Goal: Task Accomplishment & Management: Use online tool/utility

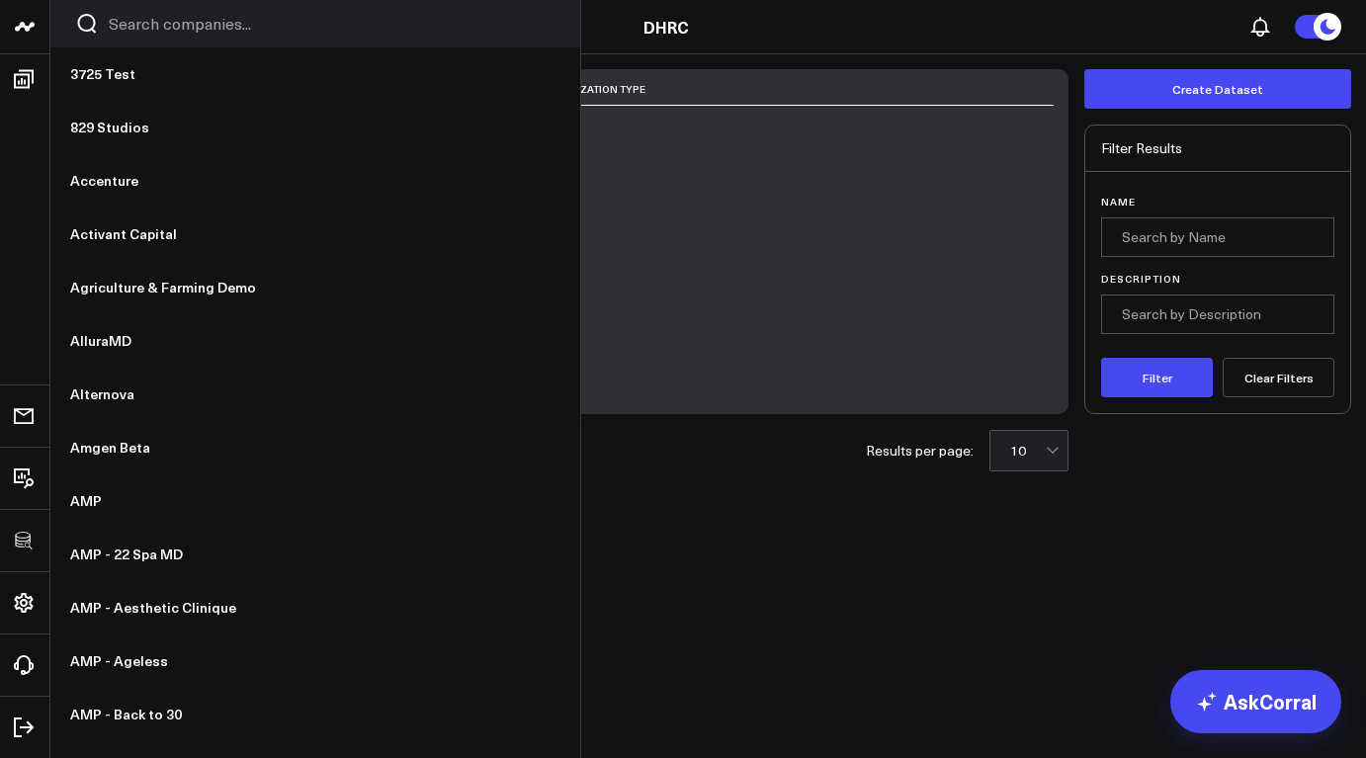
click at [17, 27] on use at bounding box center [25, 26] width 20 height 9
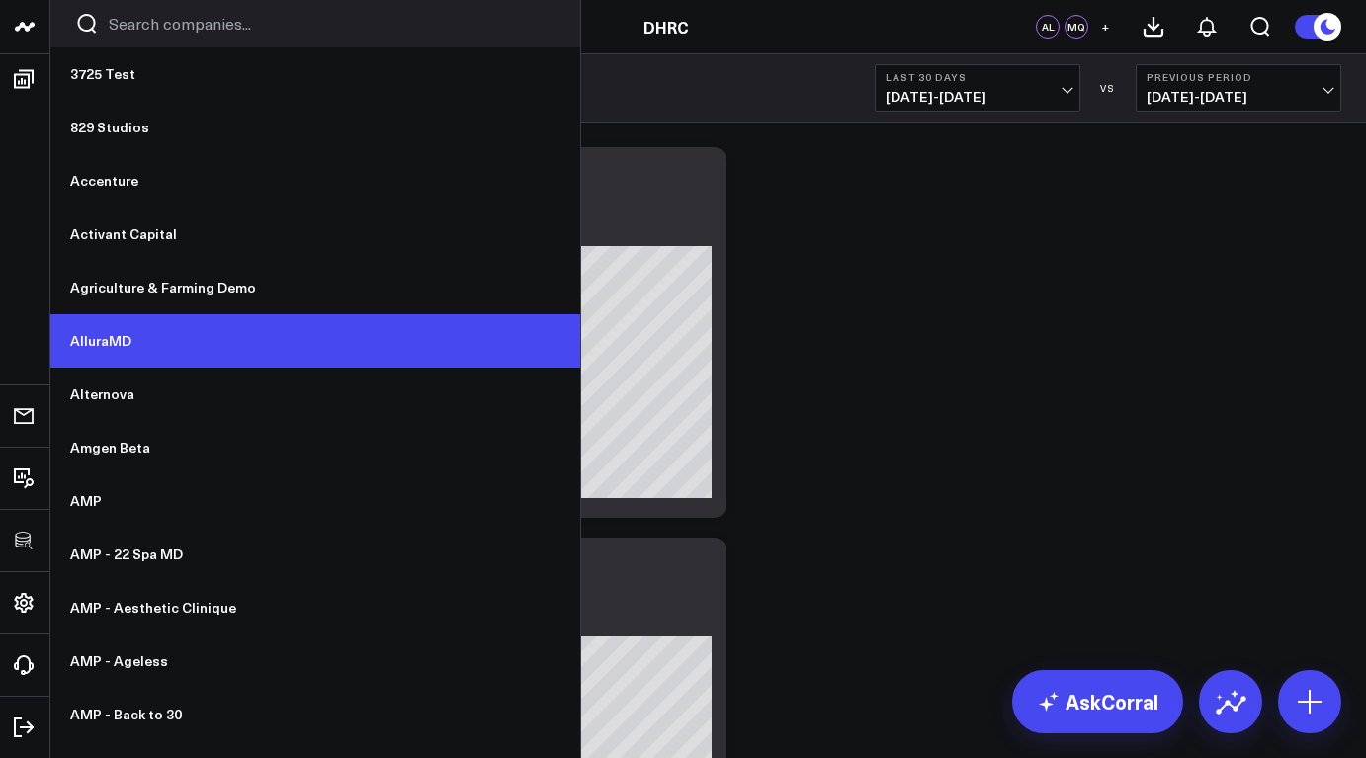
click at [121, 345] on link "AlluraMD" at bounding box center [315, 340] width 530 height 53
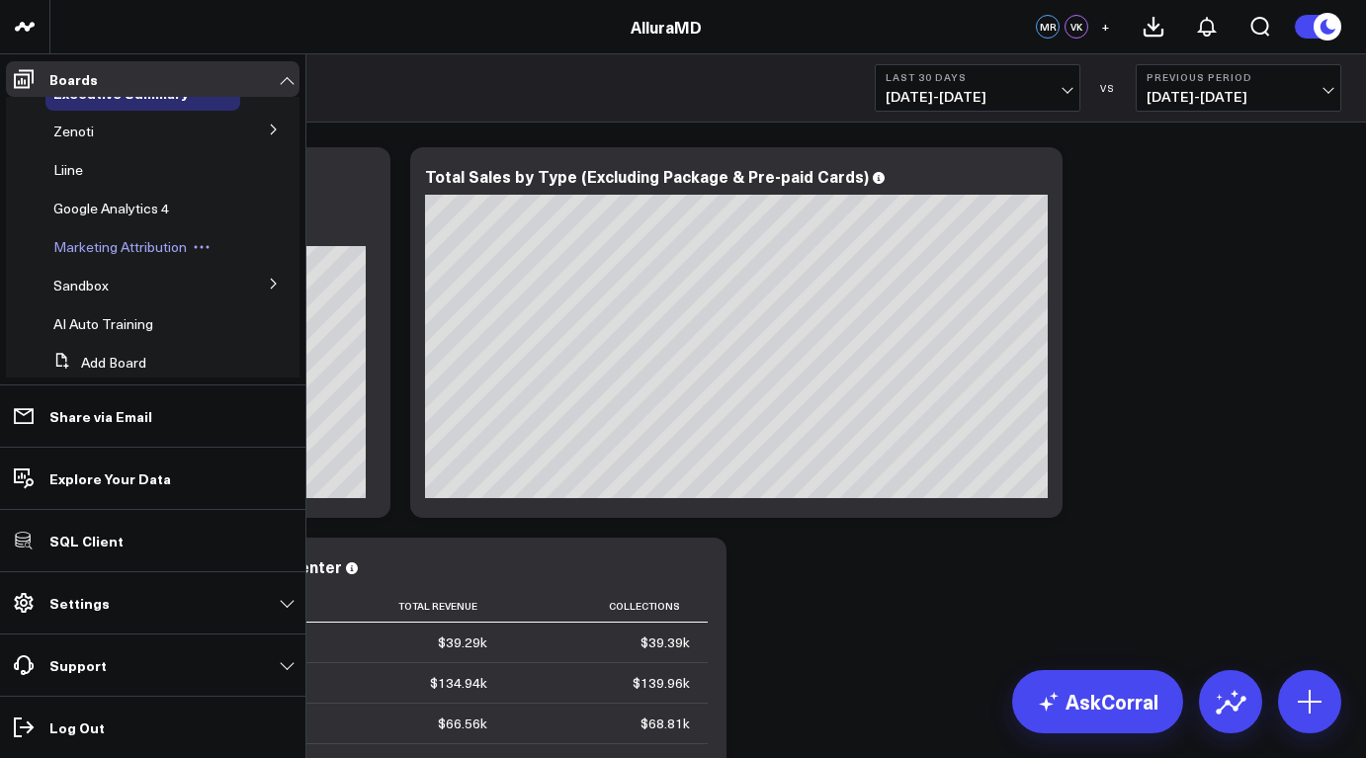
scroll to position [32, 0]
click at [99, 282] on span "Sandbox" at bounding box center [80, 281] width 55 height 19
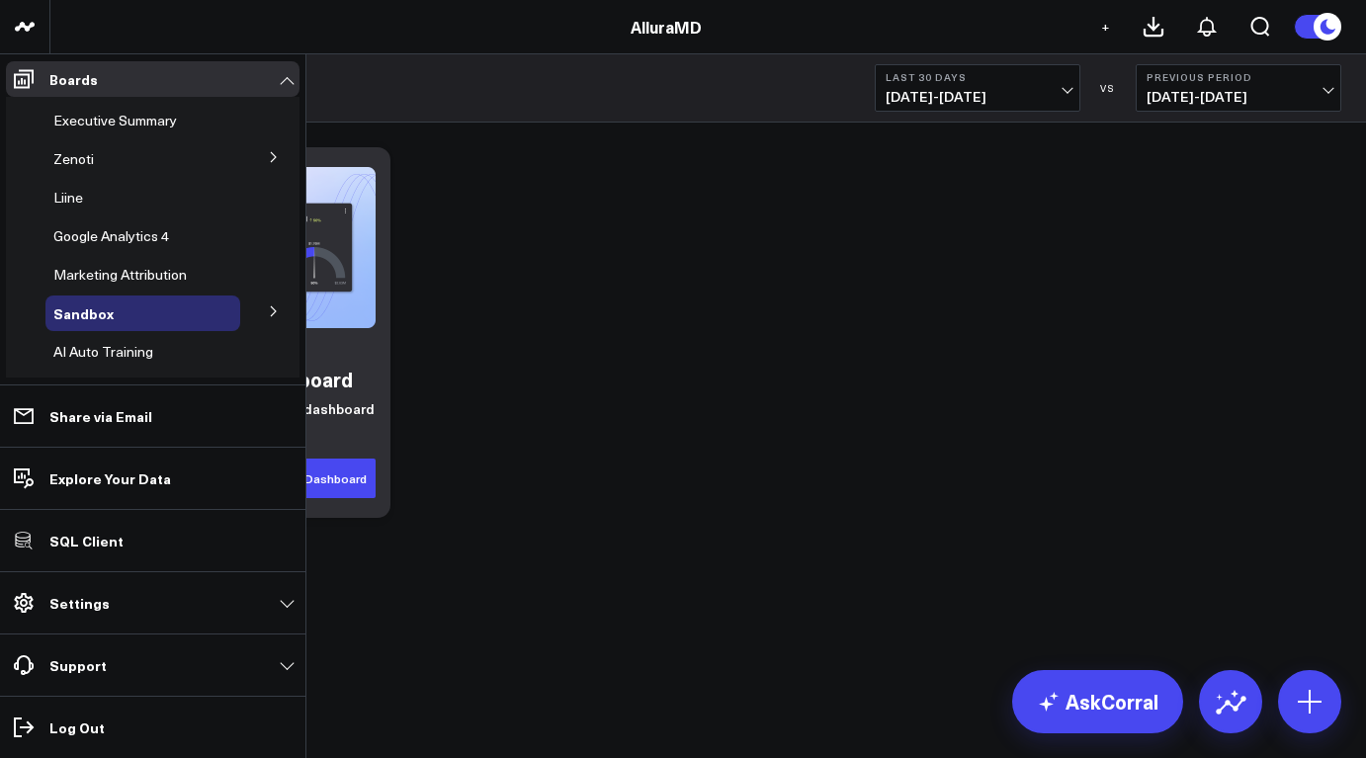
click at [271, 311] on button at bounding box center [273, 311] width 51 height 30
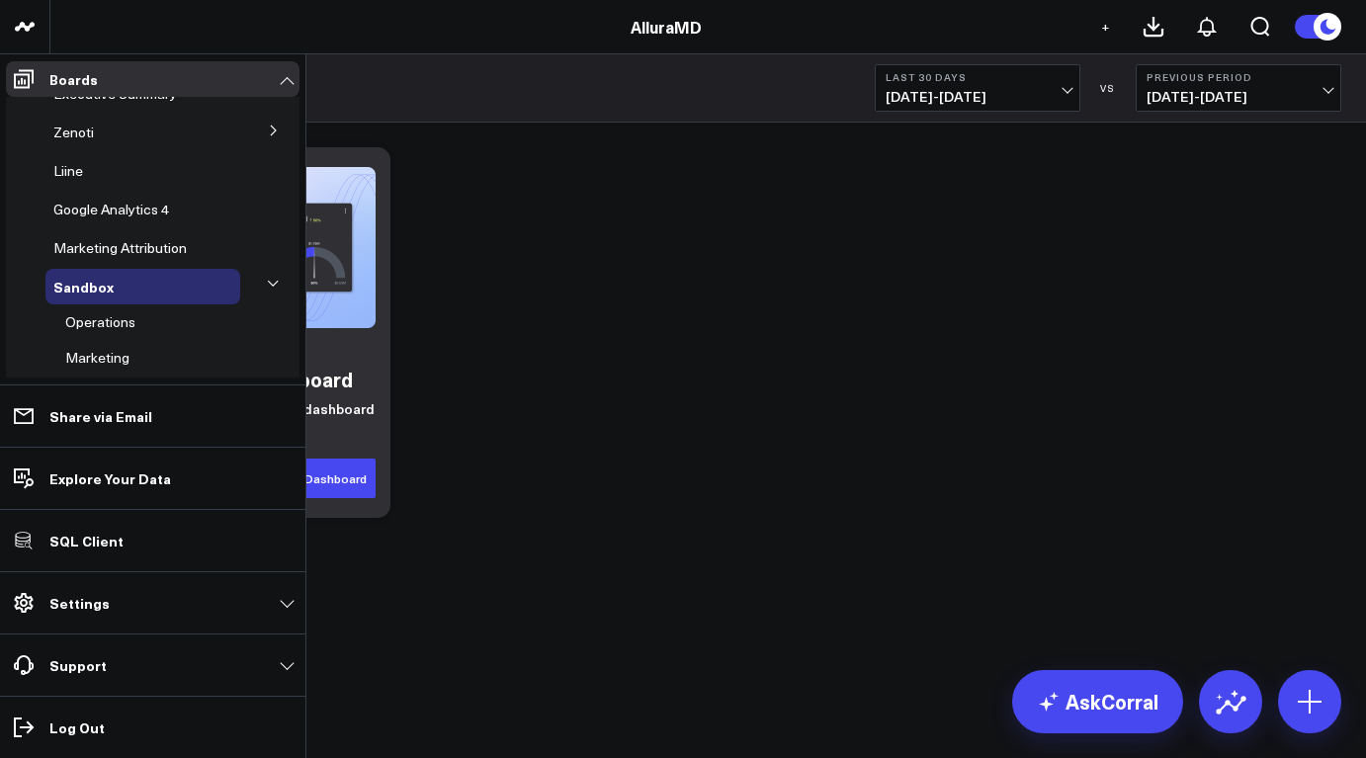
scroll to position [160, 0]
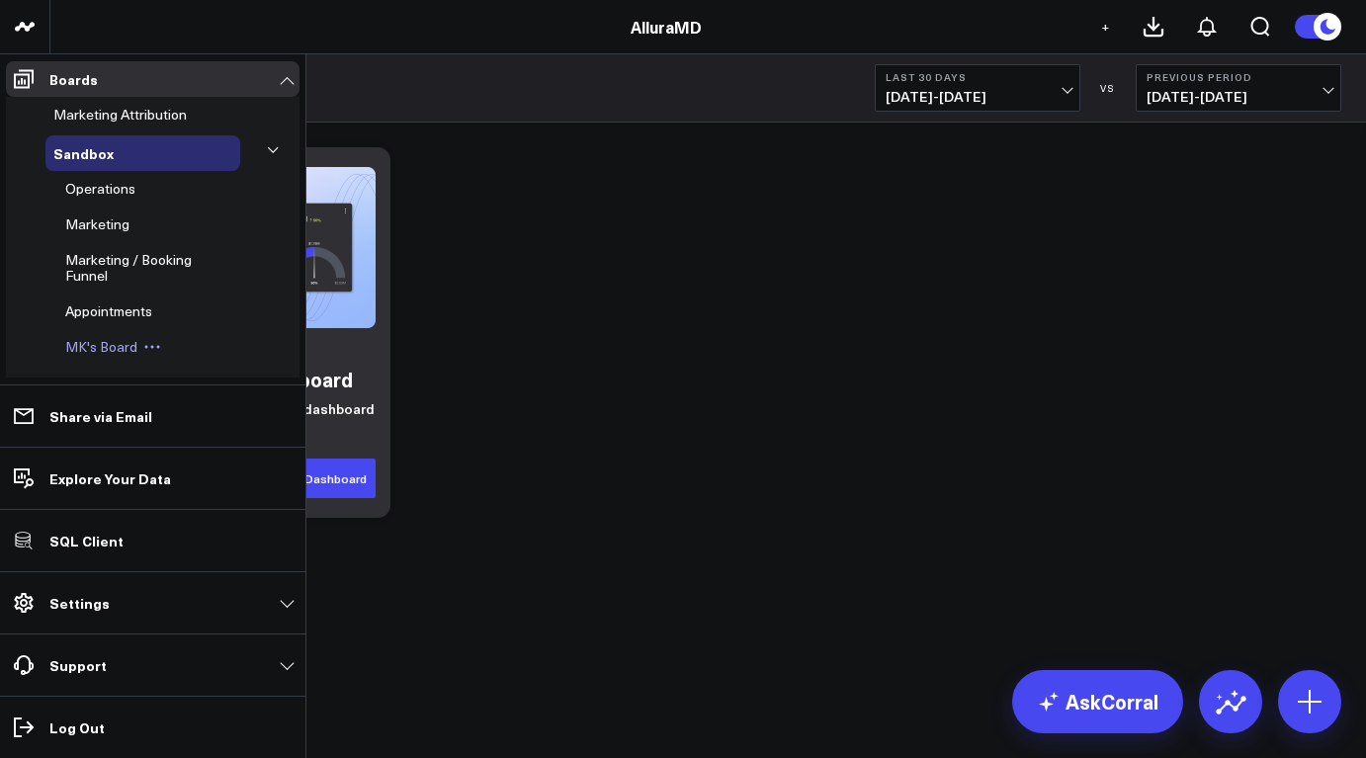
click at [120, 349] on span "MK's Board" at bounding box center [101, 346] width 72 height 19
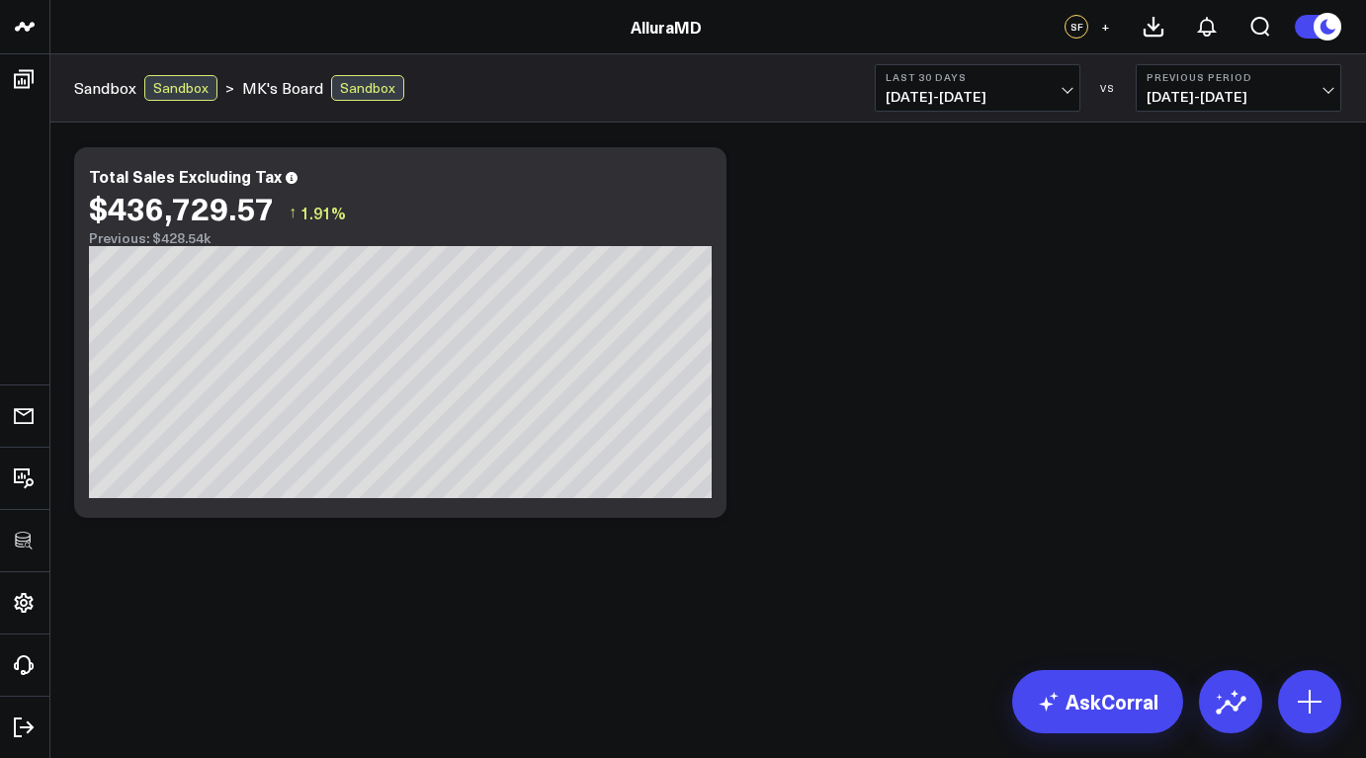
click at [847, 396] on div "Modify via AI Copy link to widget Ask support Remove Create linked copy Executi…" at bounding box center [707, 332] width 1287 height 391
click at [709, 191] on div "$436,729.57 ↑ 1.91%" at bounding box center [400, 208] width 623 height 36
click at [701, 185] on icon at bounding box center [700, 179] width 24 height 24
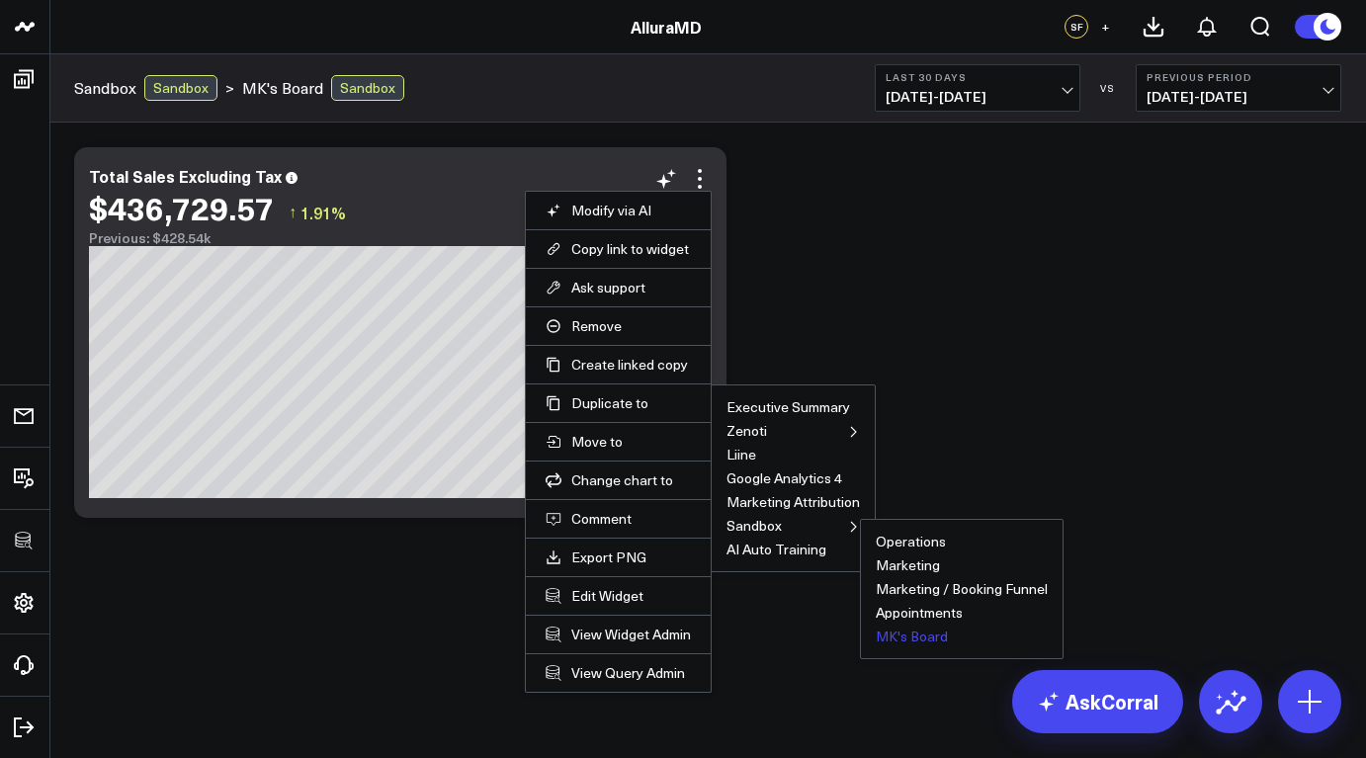
click at [912, 642] on button "MK's Board" at bounding box center [912, 637] width 72 height 14
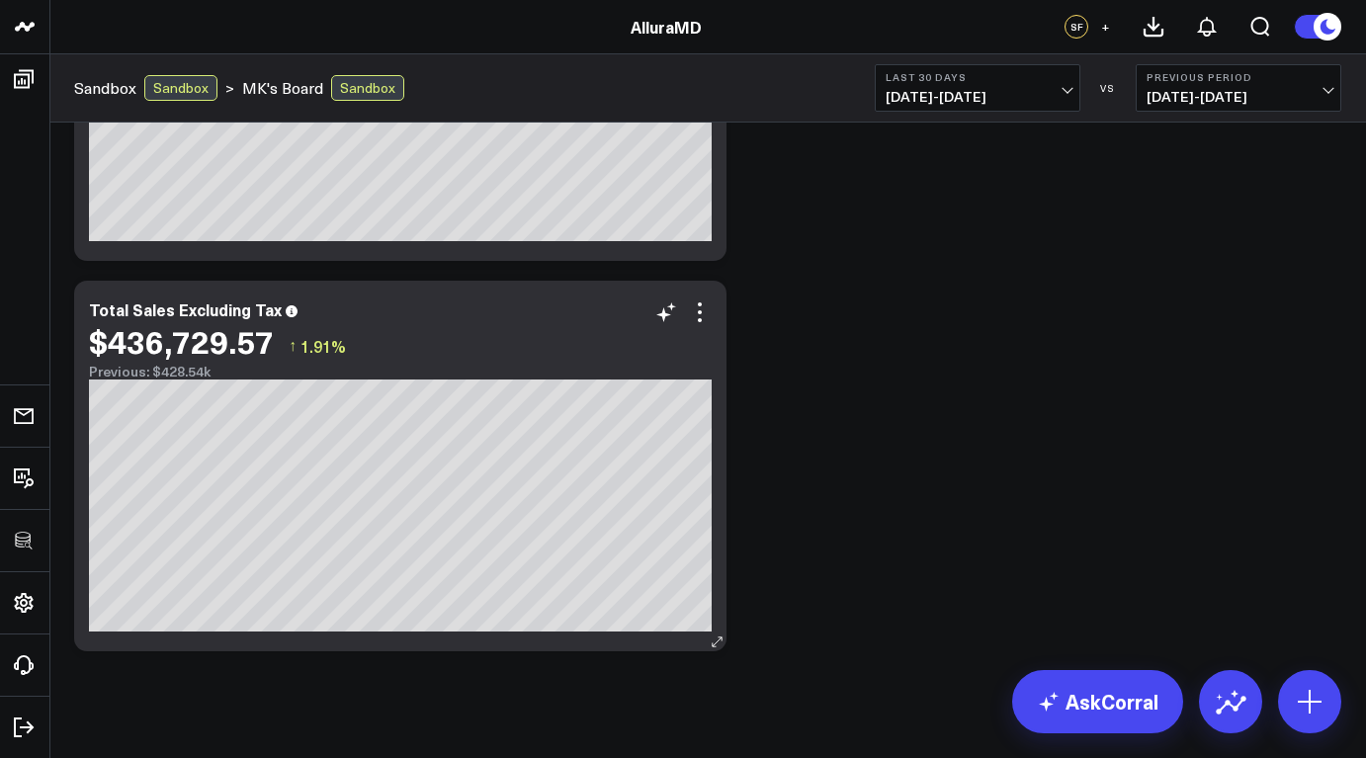
scroll to position [279, 0]
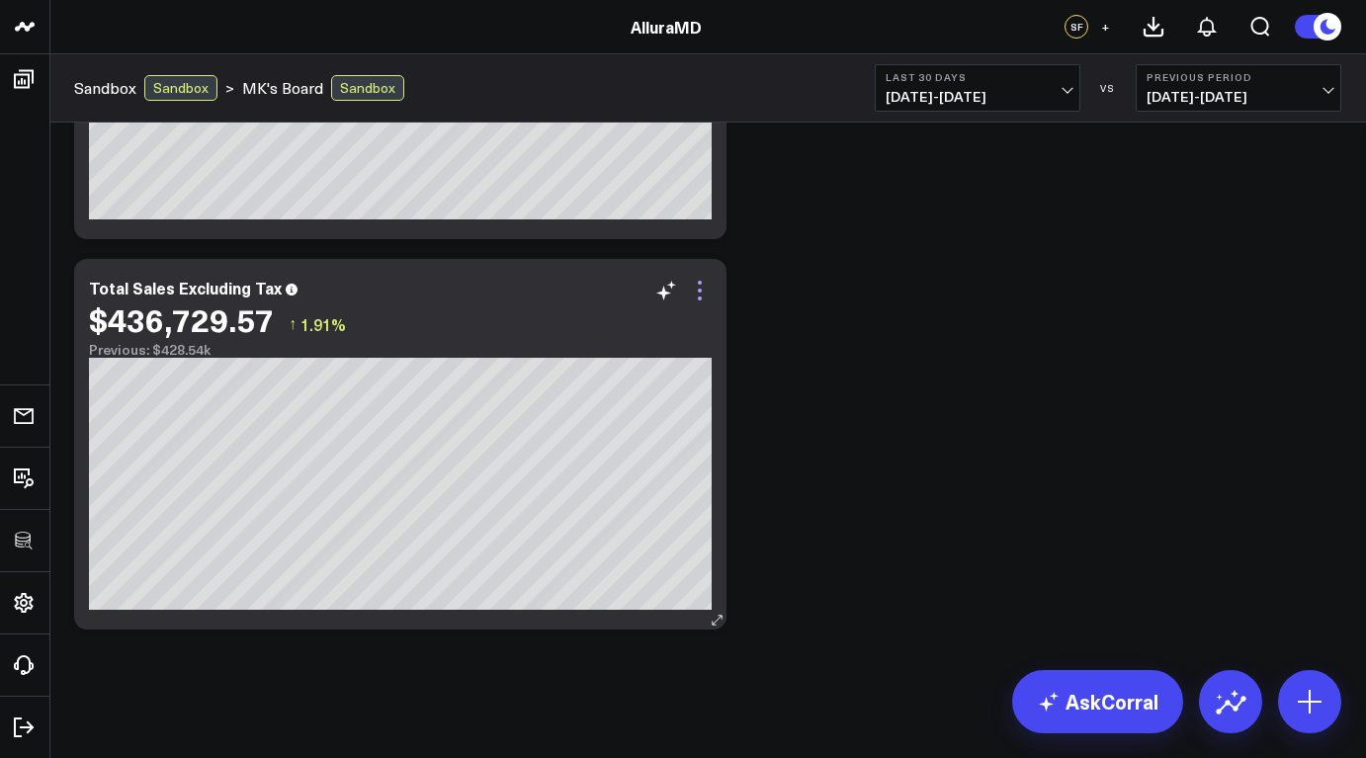
click at [704, 289] on icon at bounding box center [700, 291] width 24 height 24
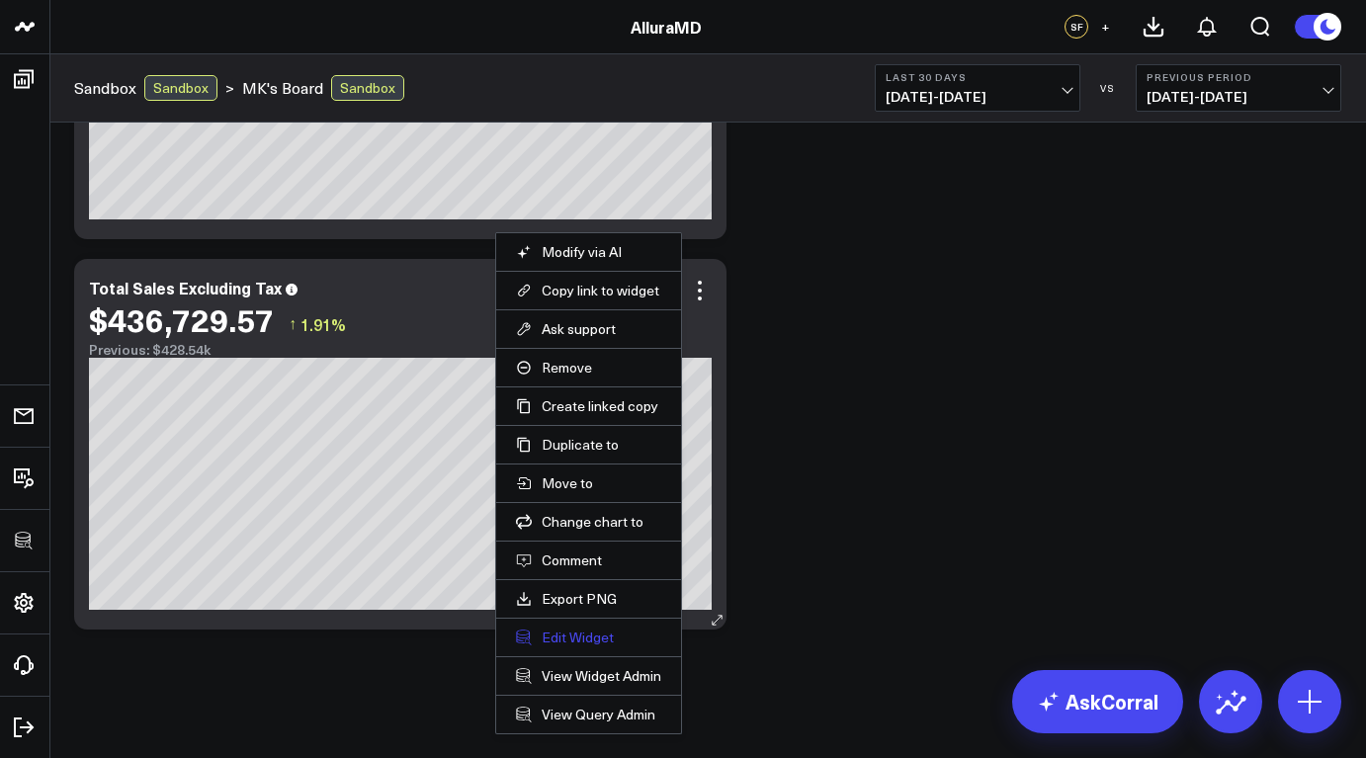
click at [621, 638] on button "Edit Widget" at bounding box center [588, 638] width 145 height 18
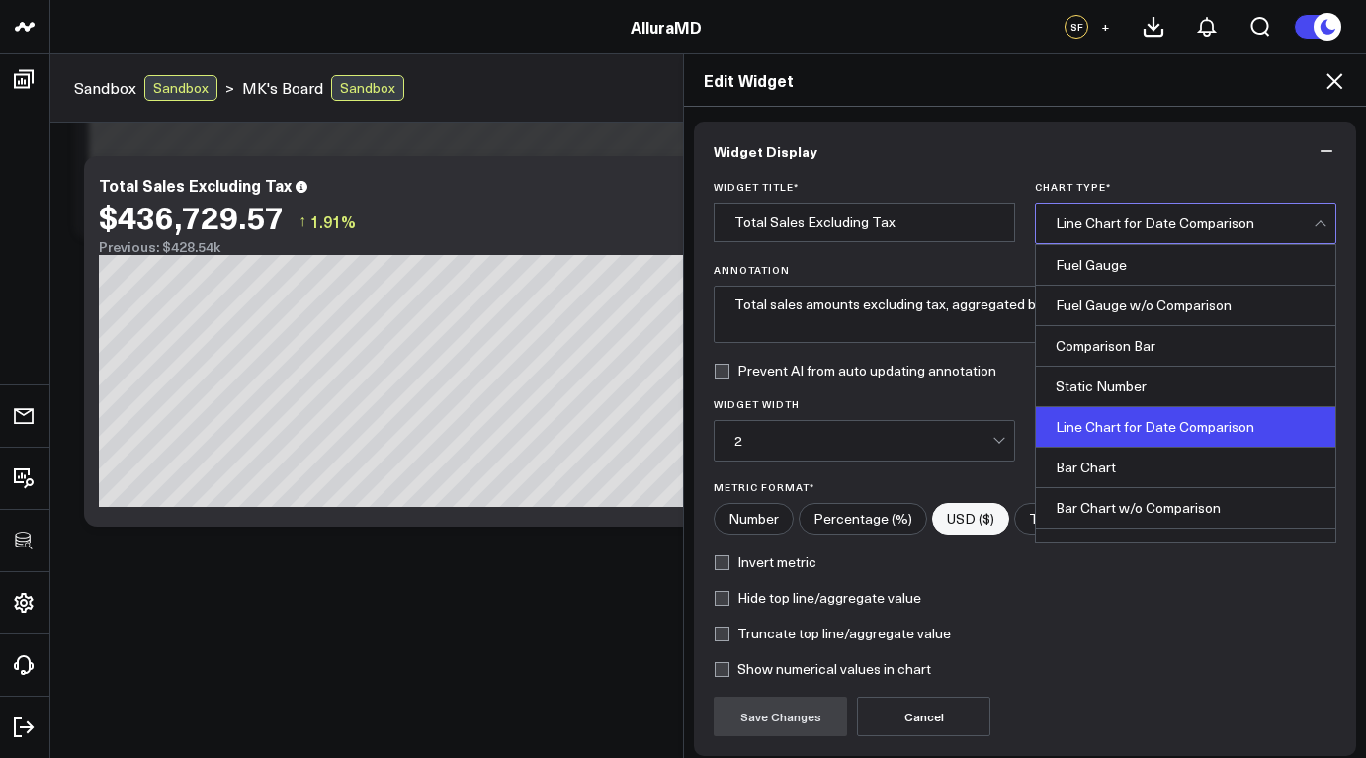
click at [1151, 212] on div "Line Chart for Date Comparison" at bounding box center [1185, 224] width 258 height 40
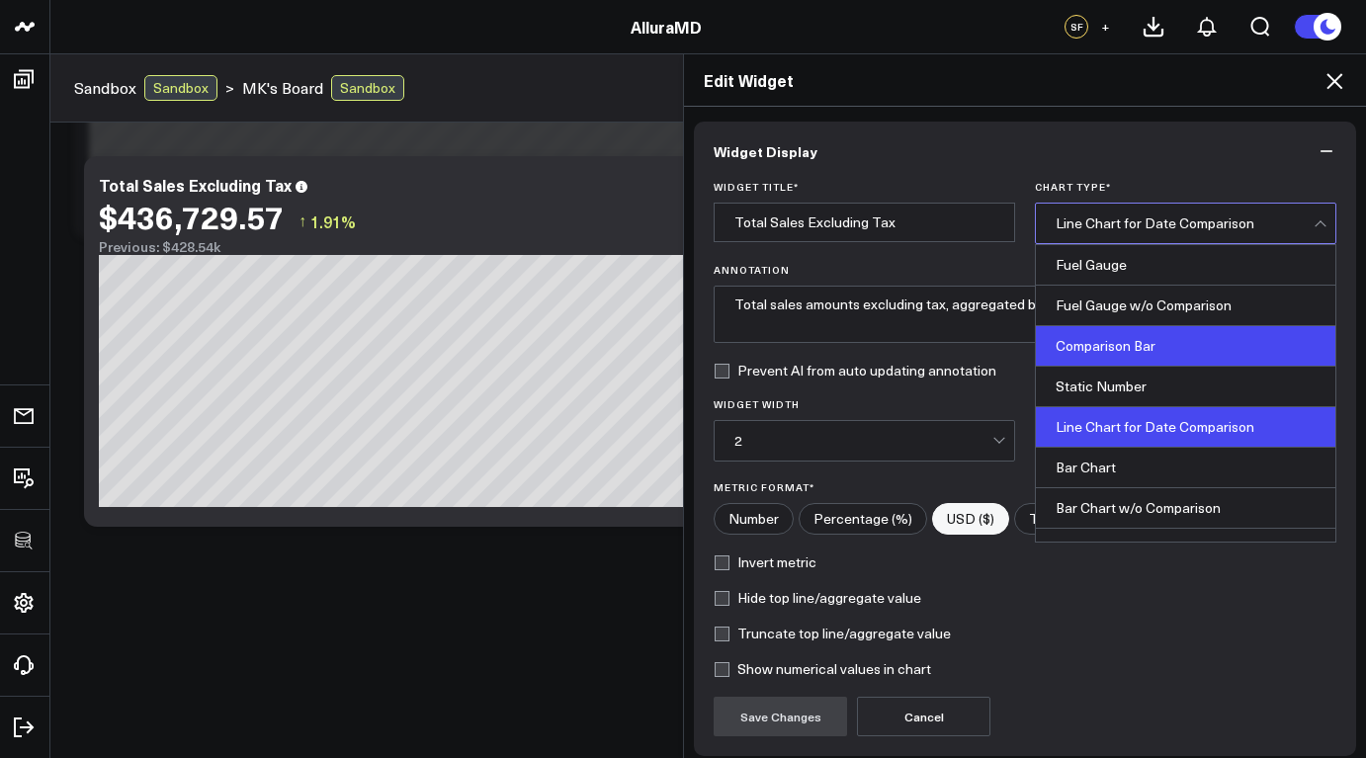
click at [1140, 346] on div "Comparison Bar" at bounding box center [1186, 346] width 300 height 41
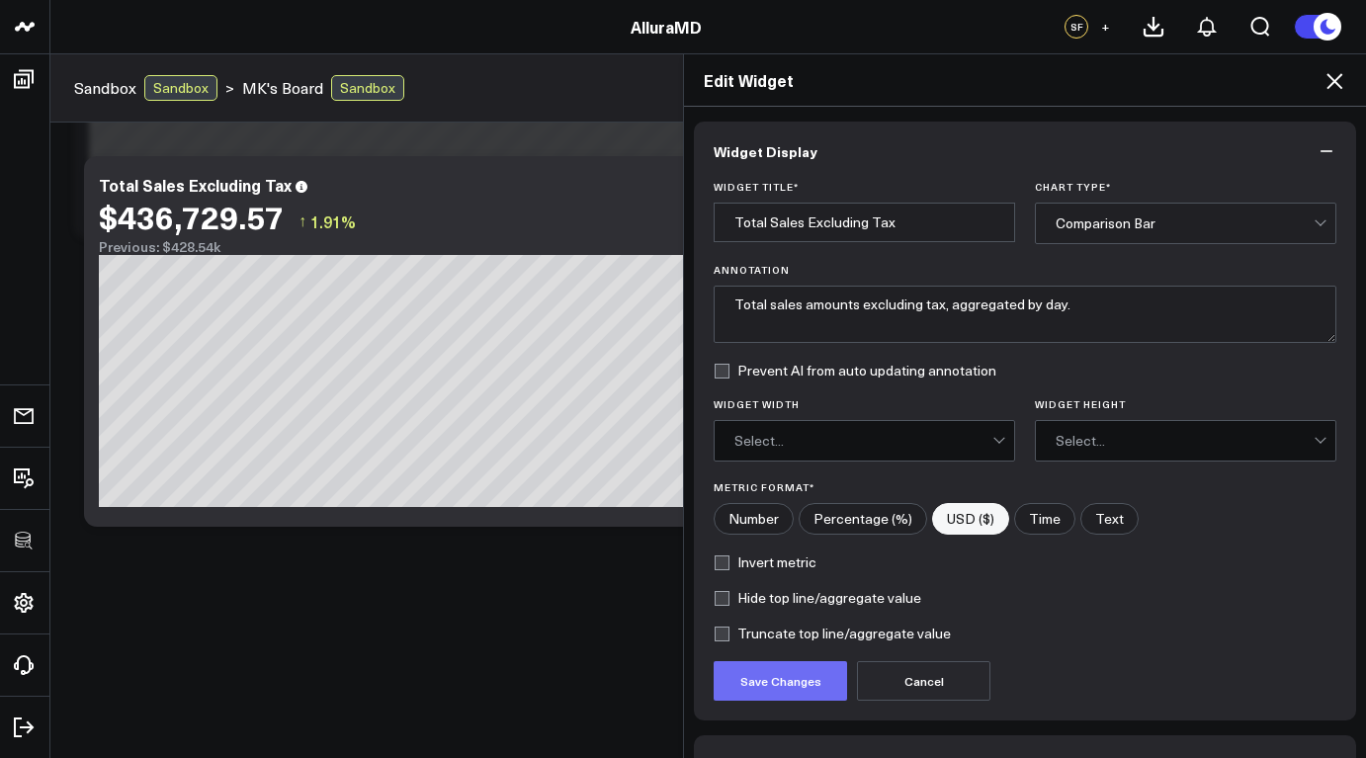
click at [804, 687] on button "Save Changes" at bounding box center [780, 681] width 133 height 40
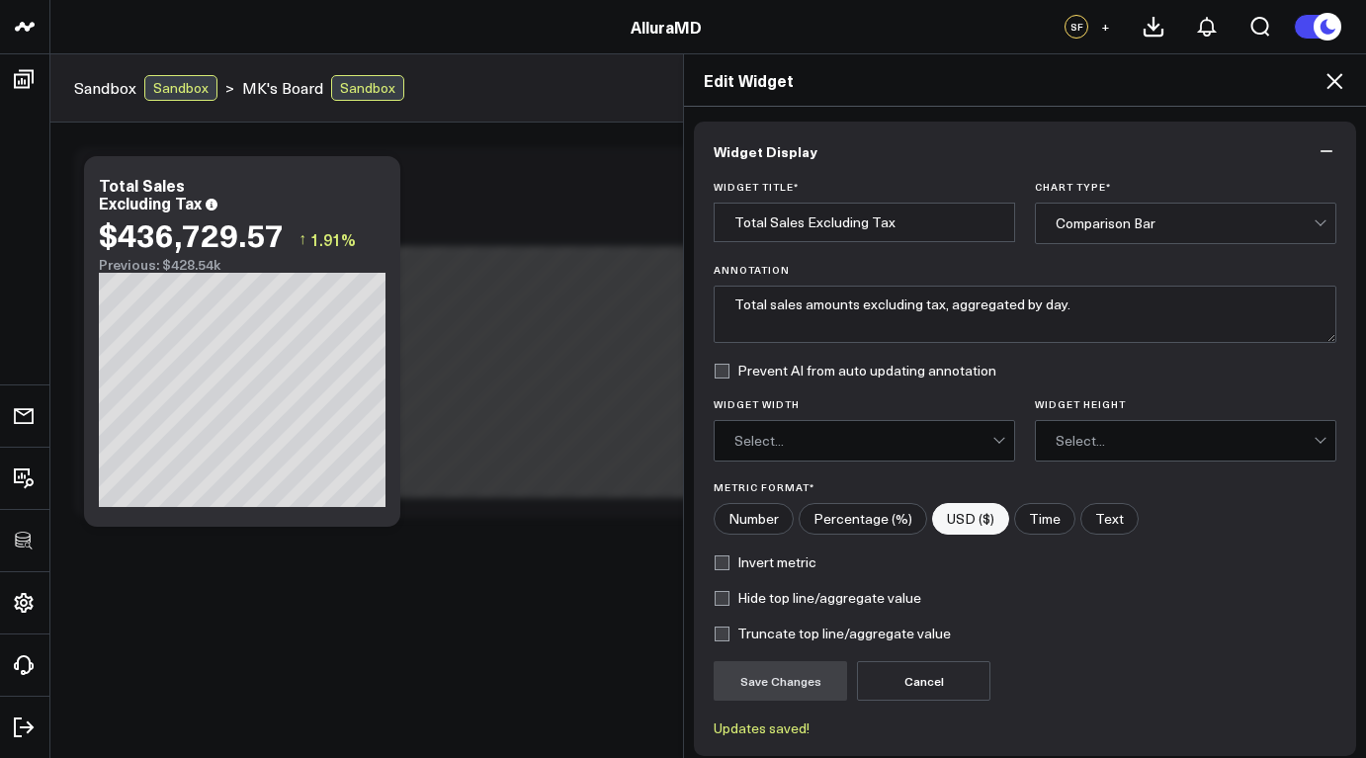
click at [519, 604] on div "Edit Widget Widget Display Widget Title * Total Sales Excluding Tax Chart Type …" at bounding box center [683, 405] width 1366 height 705
click at [1347, 87] on div "Edit Widget" at bounding box center [1025, 80] width 682 height 52
click at [1339, 85] on icon at bounding box center [1335, 81] width 16 height 16
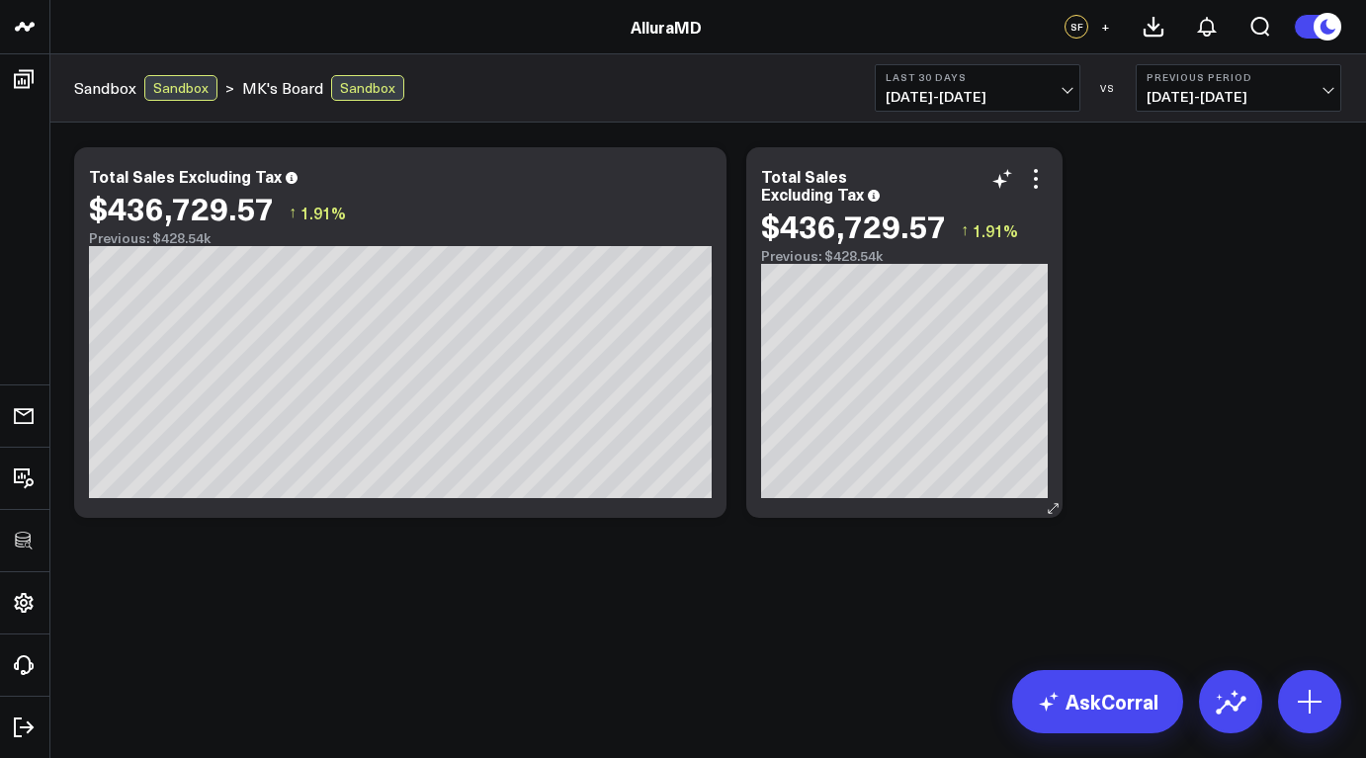
click at [1055, 326] on div "Total Sales Excluding Tax $436,729.57 ↑ 1.91% Previous: $428.54k" at bounding box center [904, 332] width 316 height 371
click at [398, 578] on div "Modify via AI Copy link to widget Ask support Remove Create linked copy Executi…" at bounding box center [707, 385] width 1317 height 524
click at [1301, 687] on button at bounding box center [1309, 701] width 63 height 63
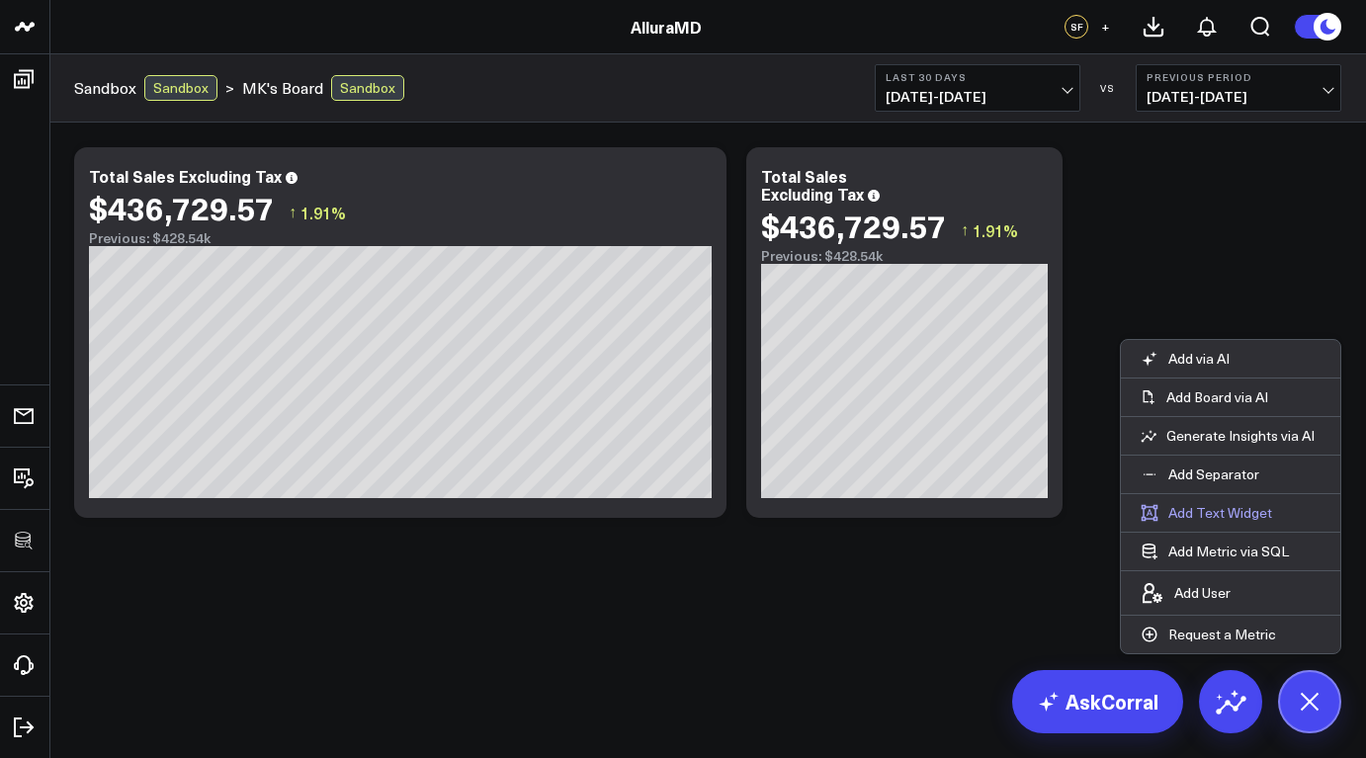
click at [1218, 503] on button "Add Text Widget" at bounding box center [1206, 513] width 171 height 38
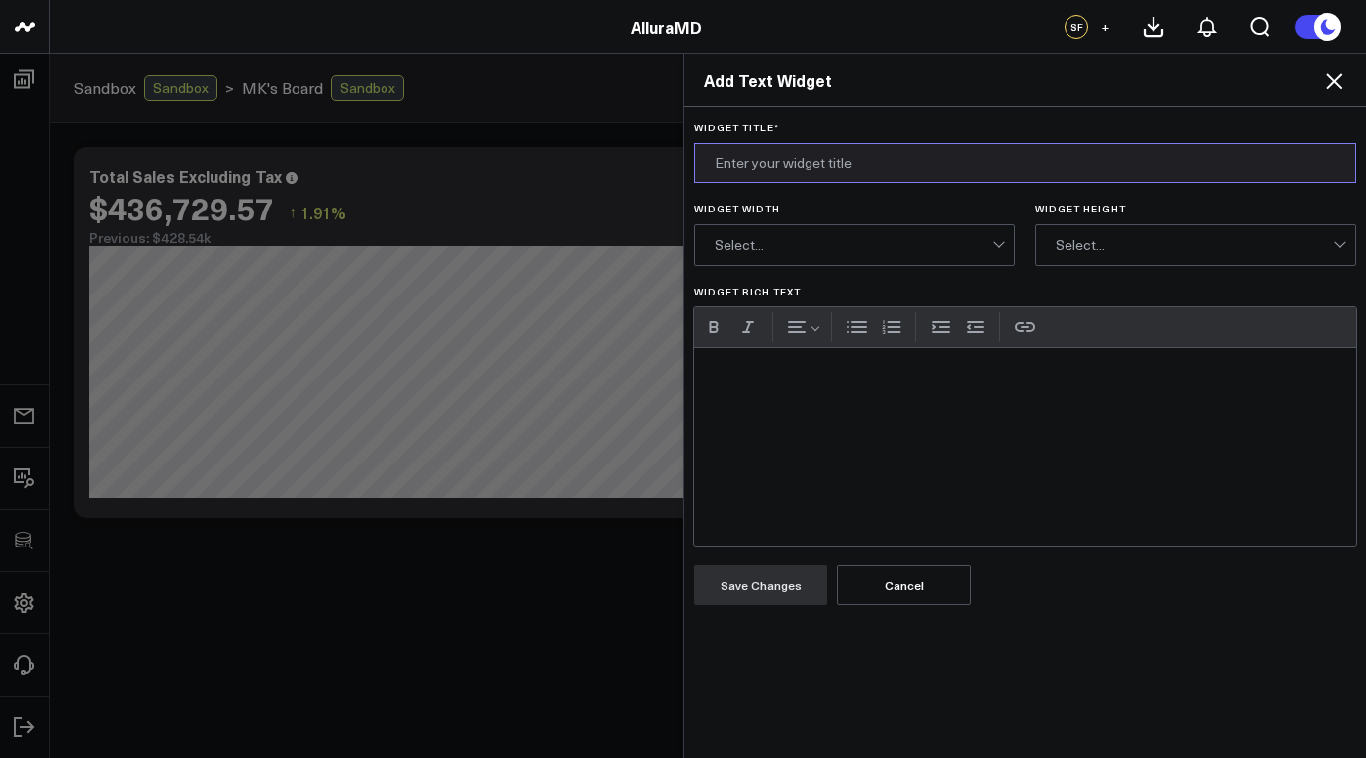
click at [857, 168] on input "Widget Title *" at bounding box center [1025, 163] width 662 height 40
click at [1338, 89] on icon at bounding box center [1335, 81] width 24 height 24
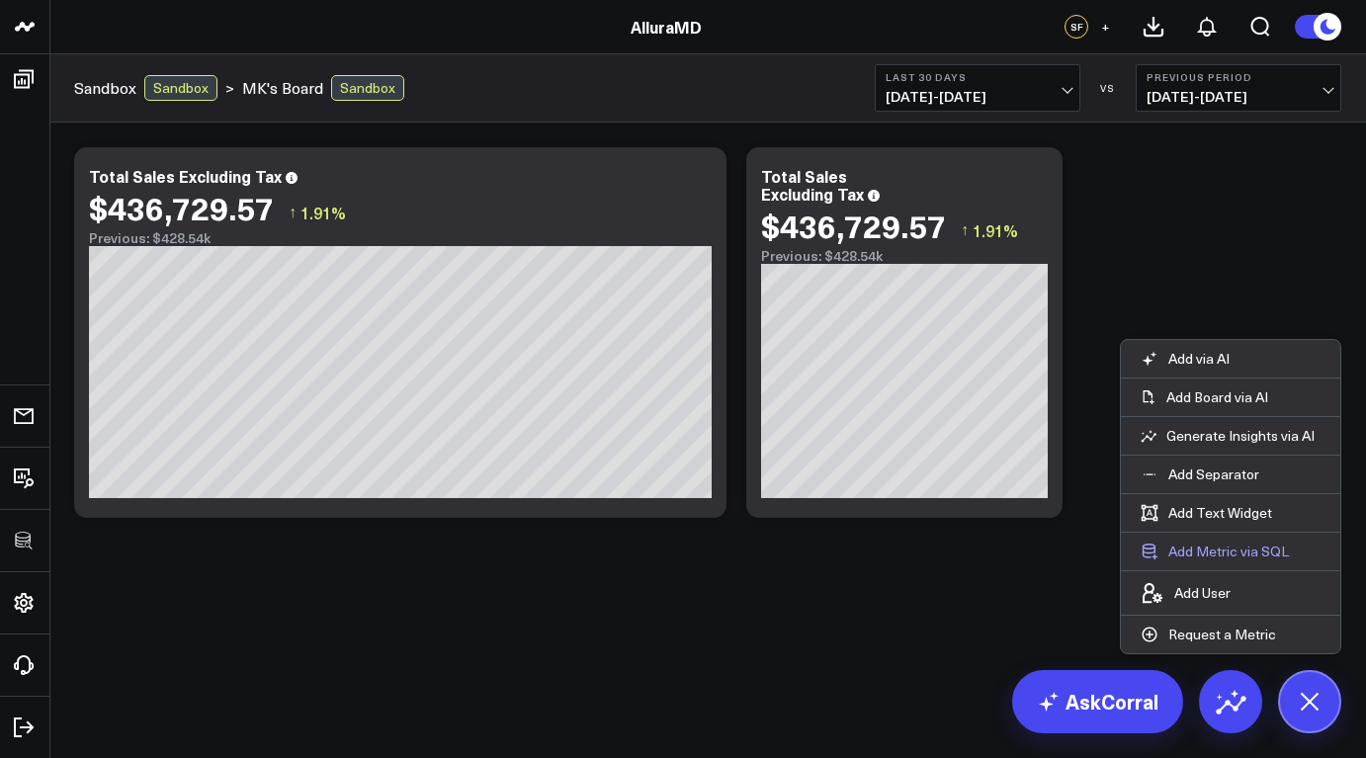
click at [1260, 546] on button "Add Metric via SQL" at bounding box center [1215, 552] width 188 height 38
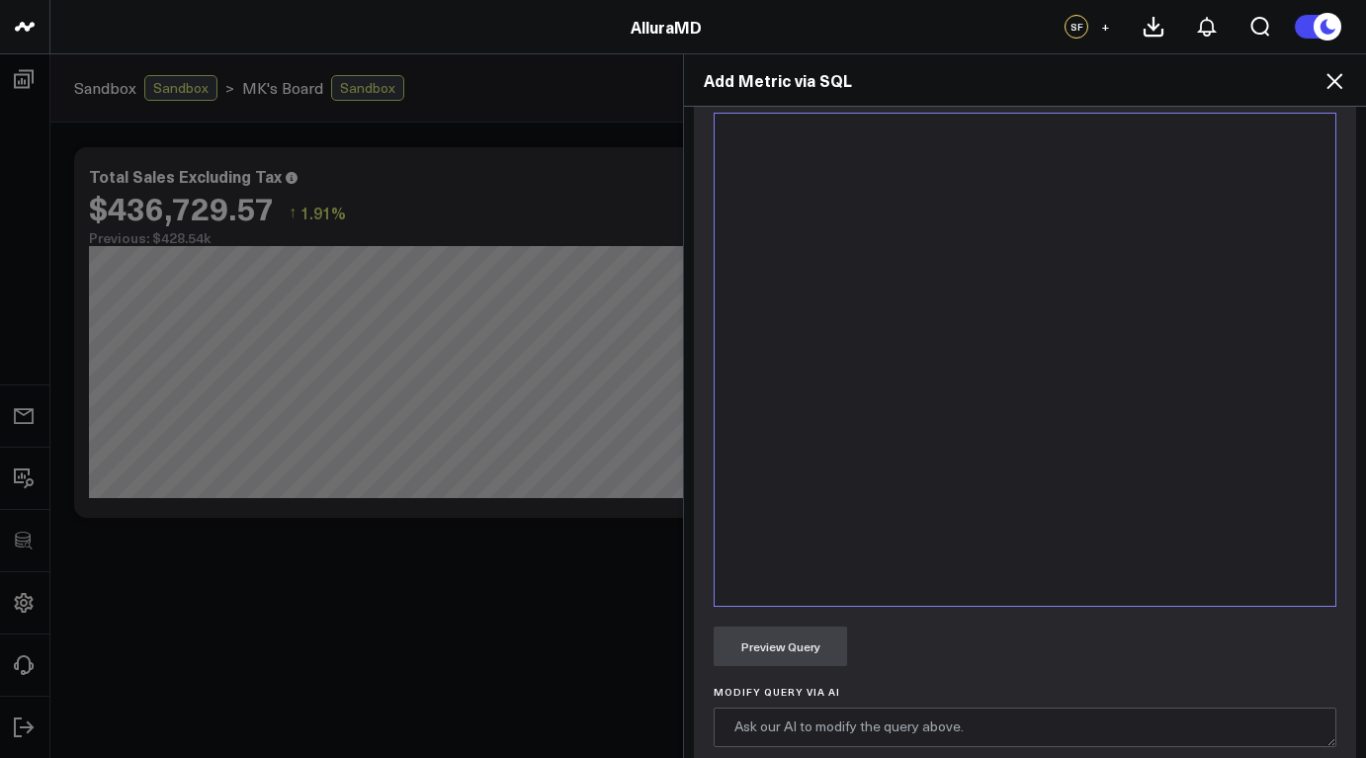
scroll to position [825, 0]
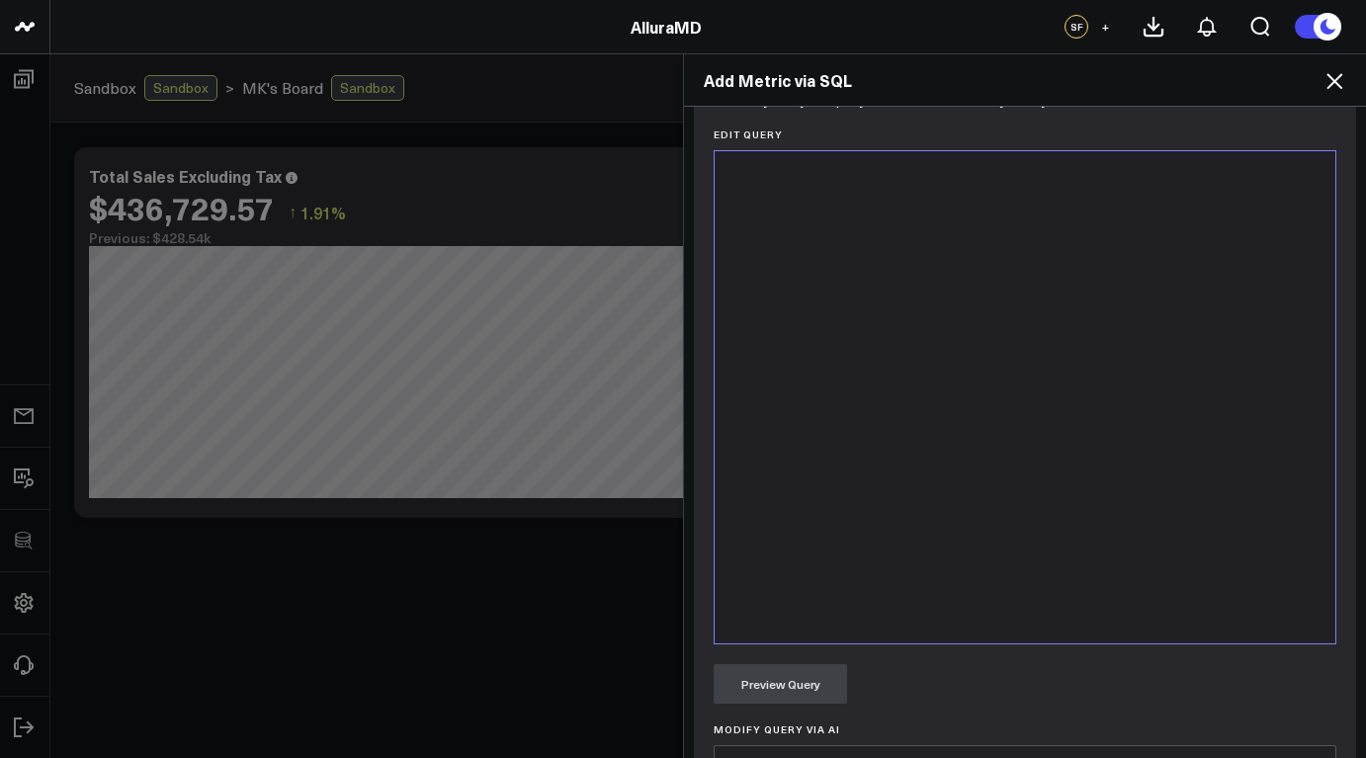
click at [792, 329] on div at bounding box center [1025, 397] width 601 height 473
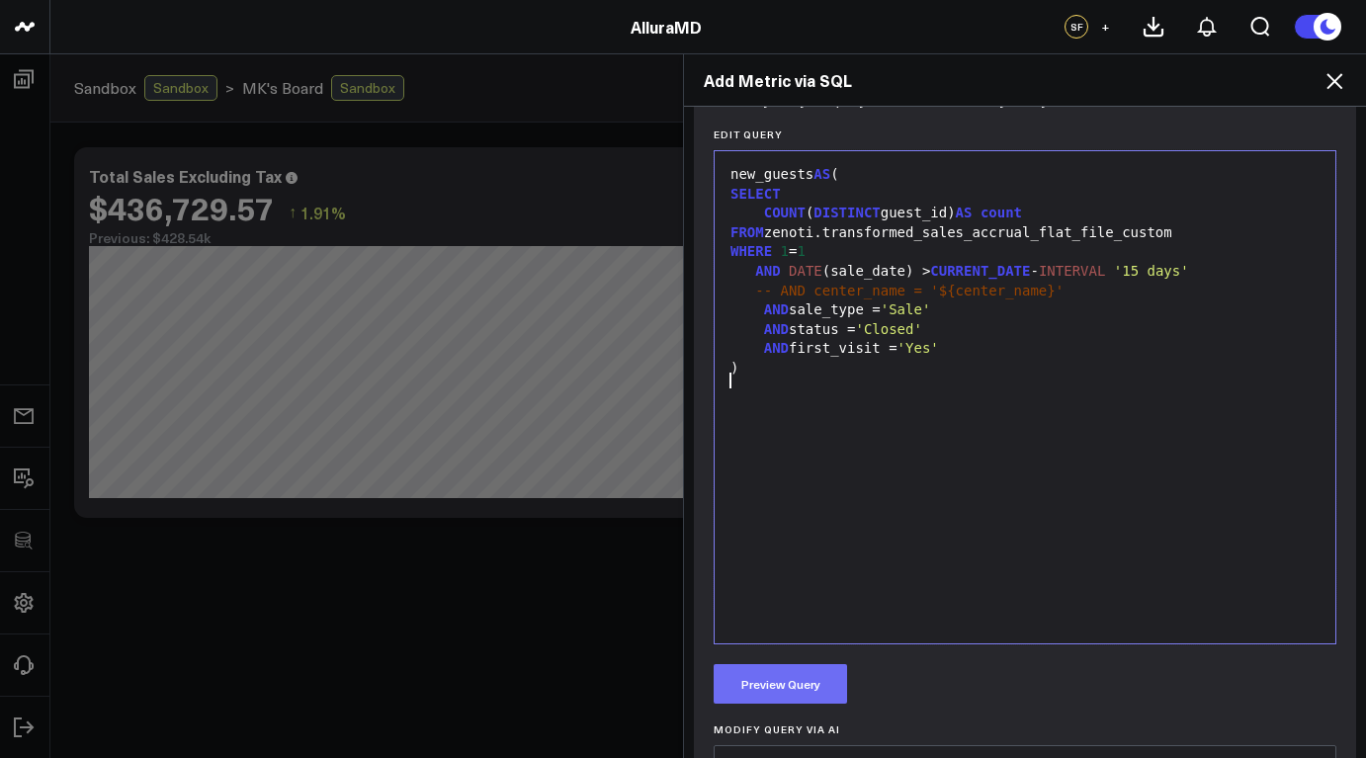
click at [795, 685] on button "Preview Query" at bounding box center [780, 684] width 133 height 40
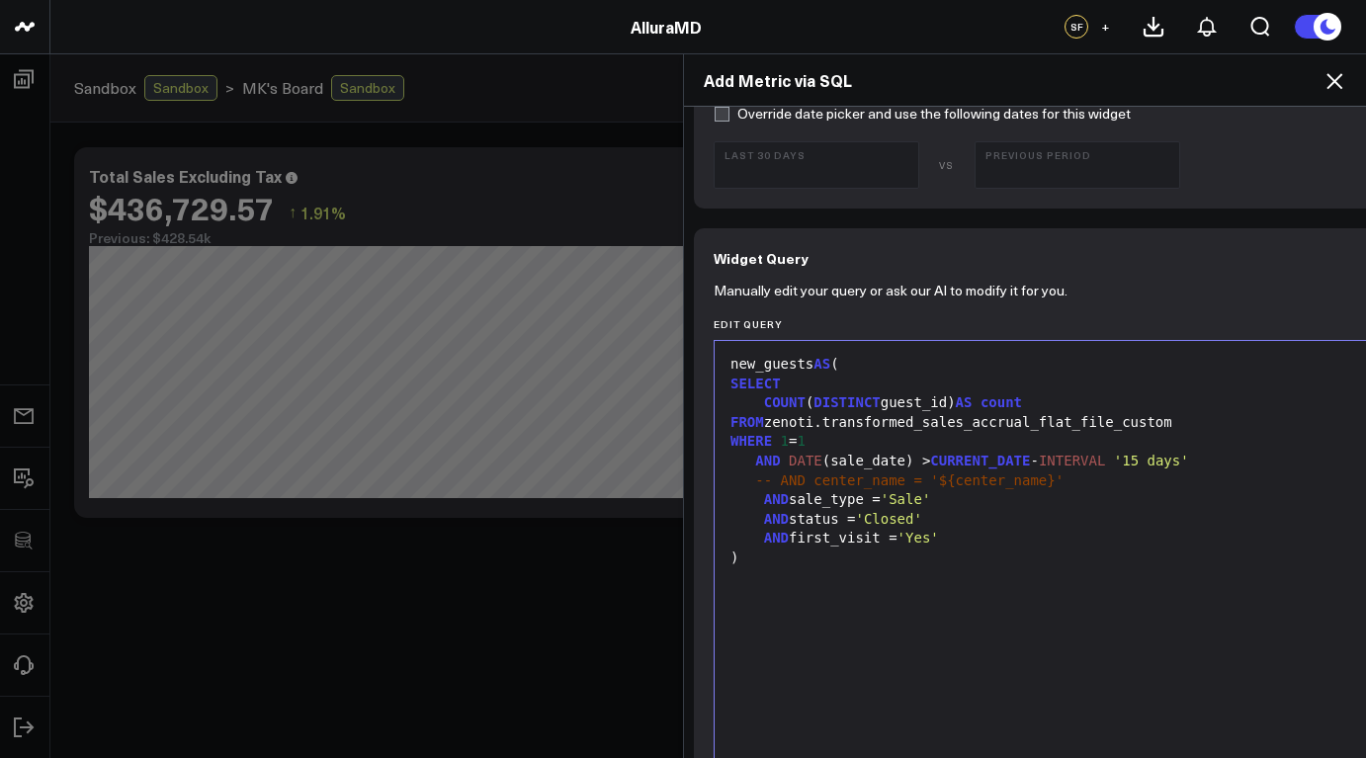
scroll to position [702, 0]
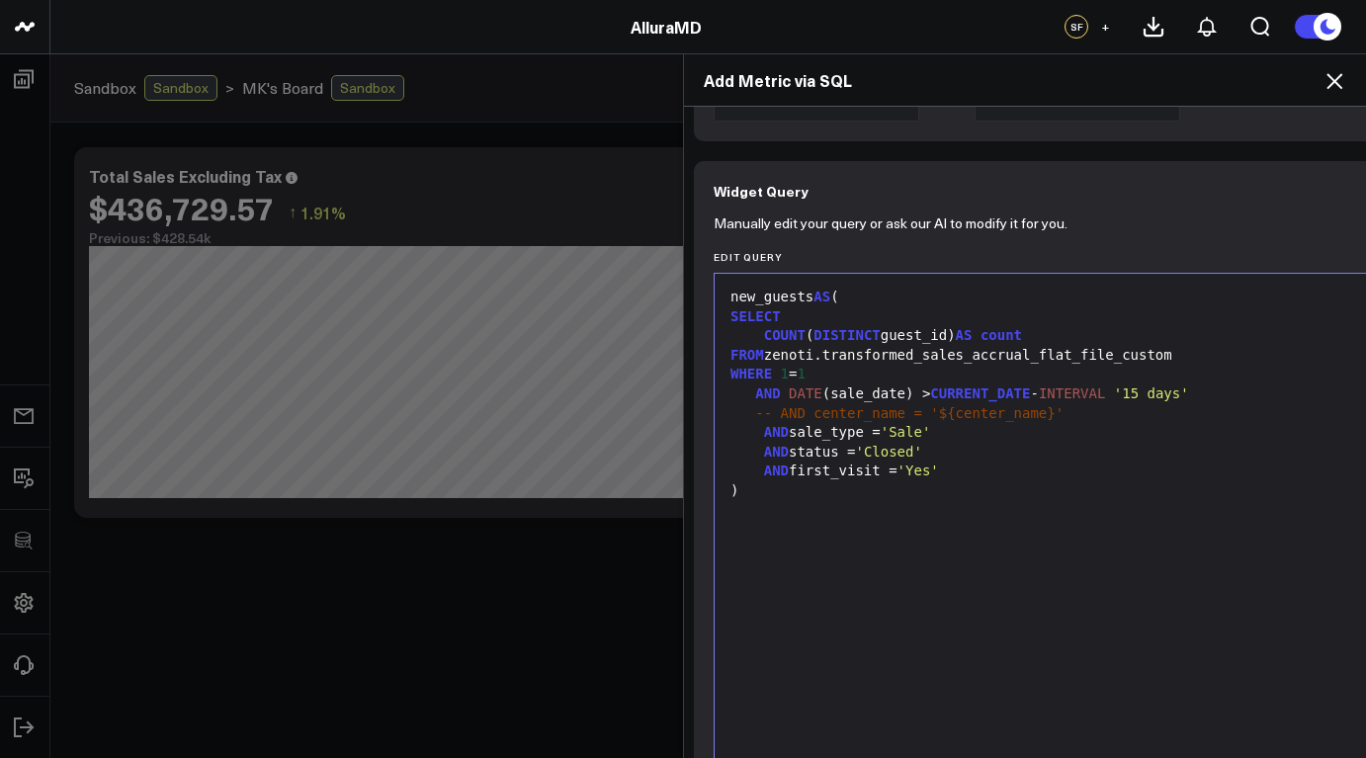
click at [725, 296] on div "new_guests AS (" at bounding box center [1064, 298] width 678 height 20
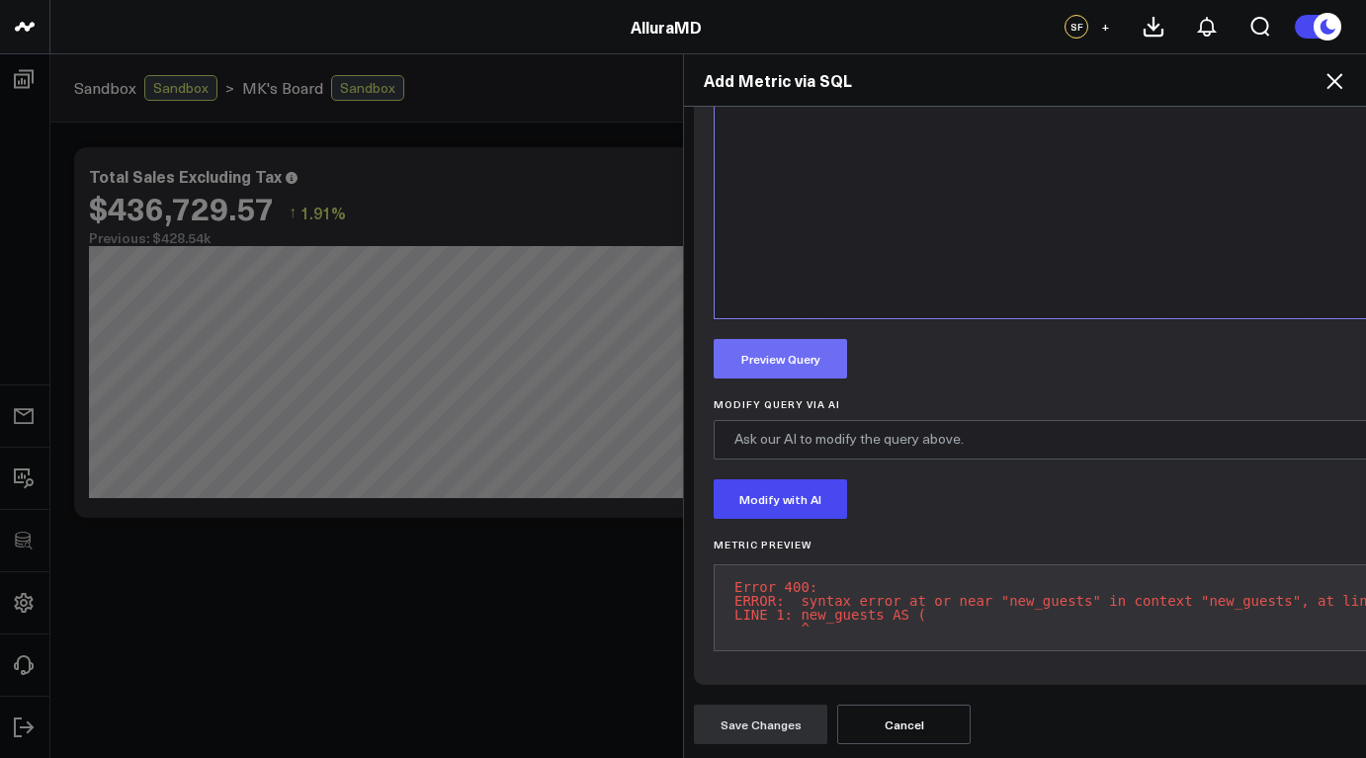
click at [789, 339] on button "Preview Query" at bounding box center [780, 359] width 133 height 40
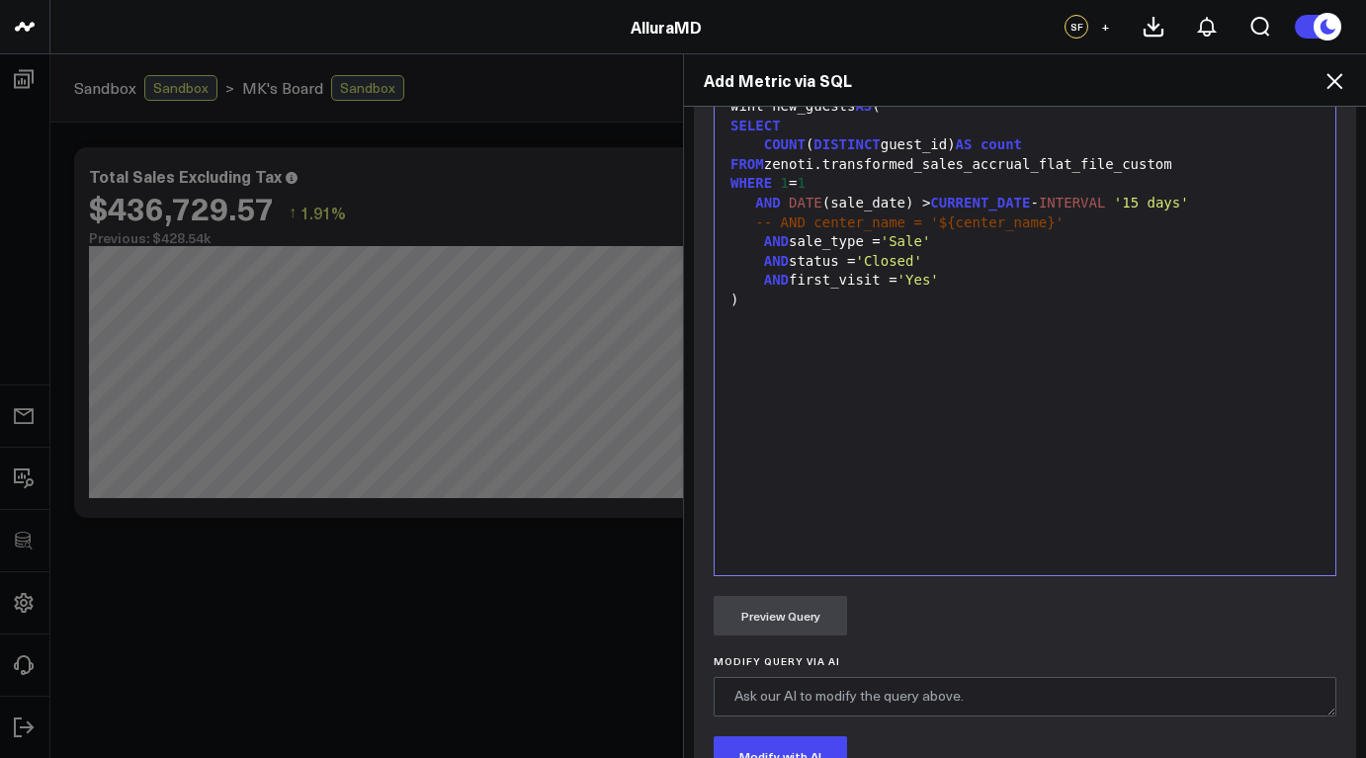
scroll to position [640, 0]
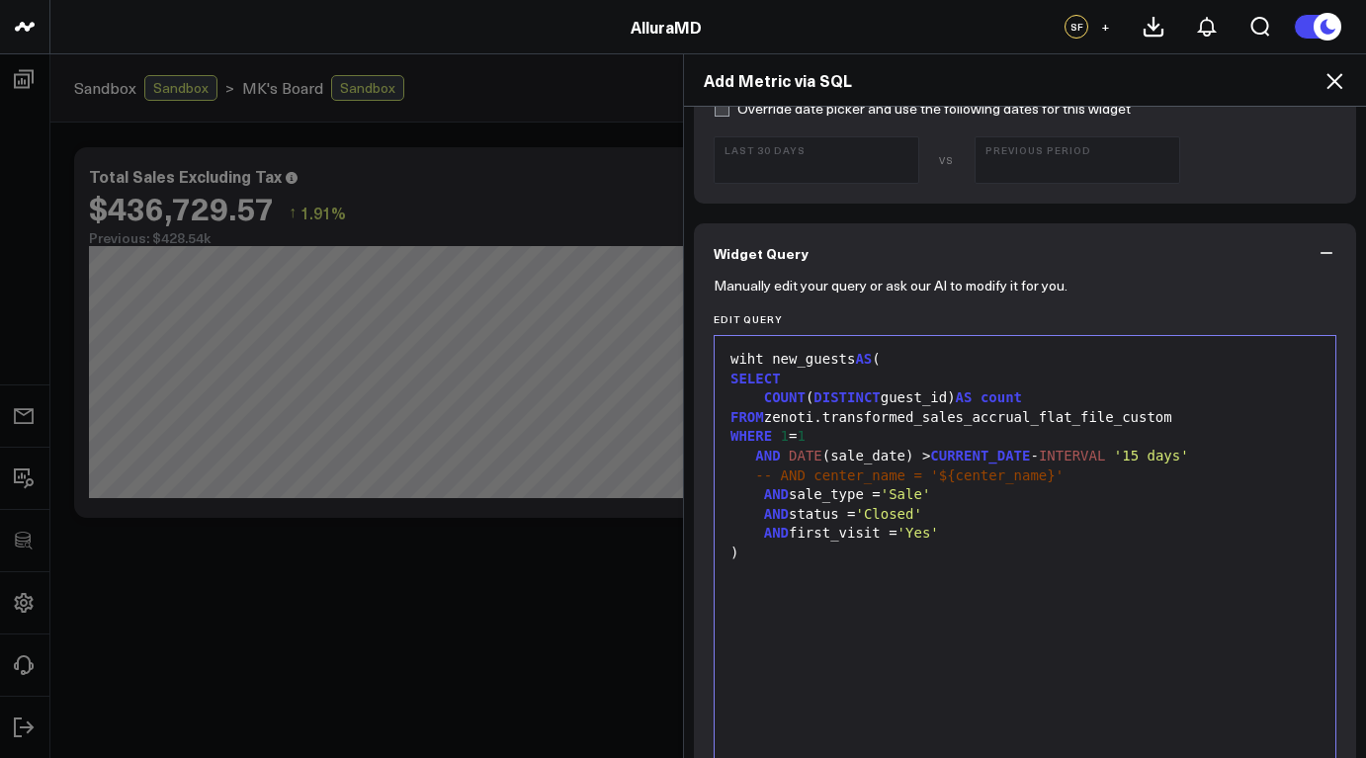
click at [749, 356] on div "wiht new_guests AS (" at bounding box center [1025, 360] width 601 height 20
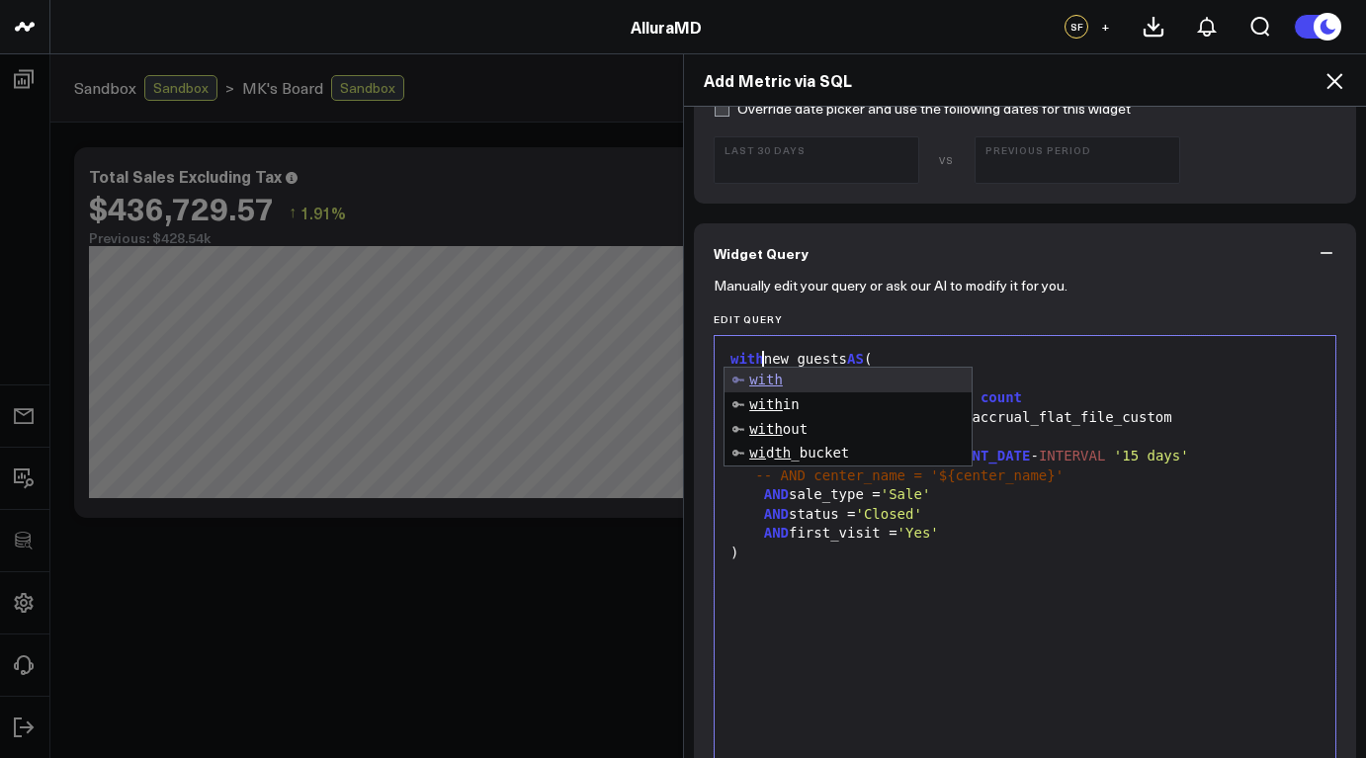
scroll to position [813, 0]
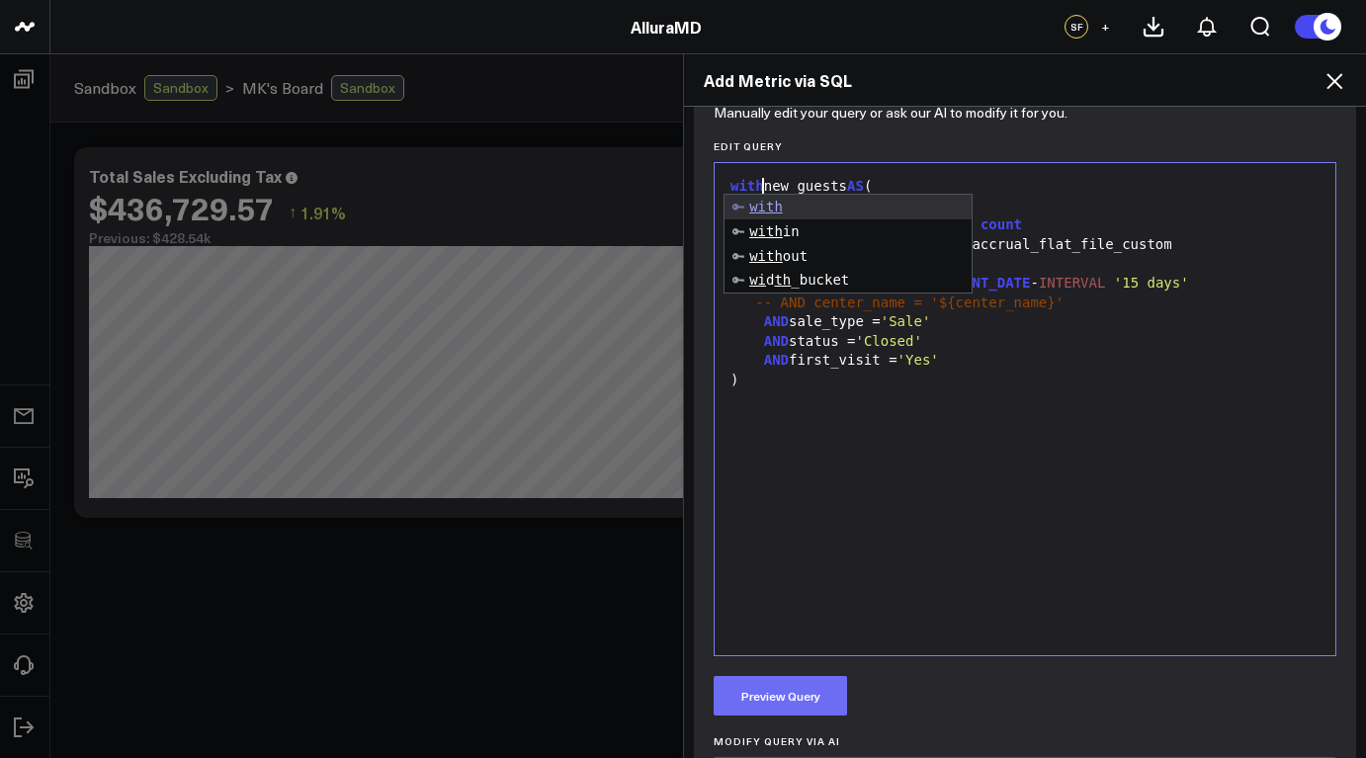
click at [800, 702] on button "Preview Query" at bounding box center [780, 696] width 133 height 40
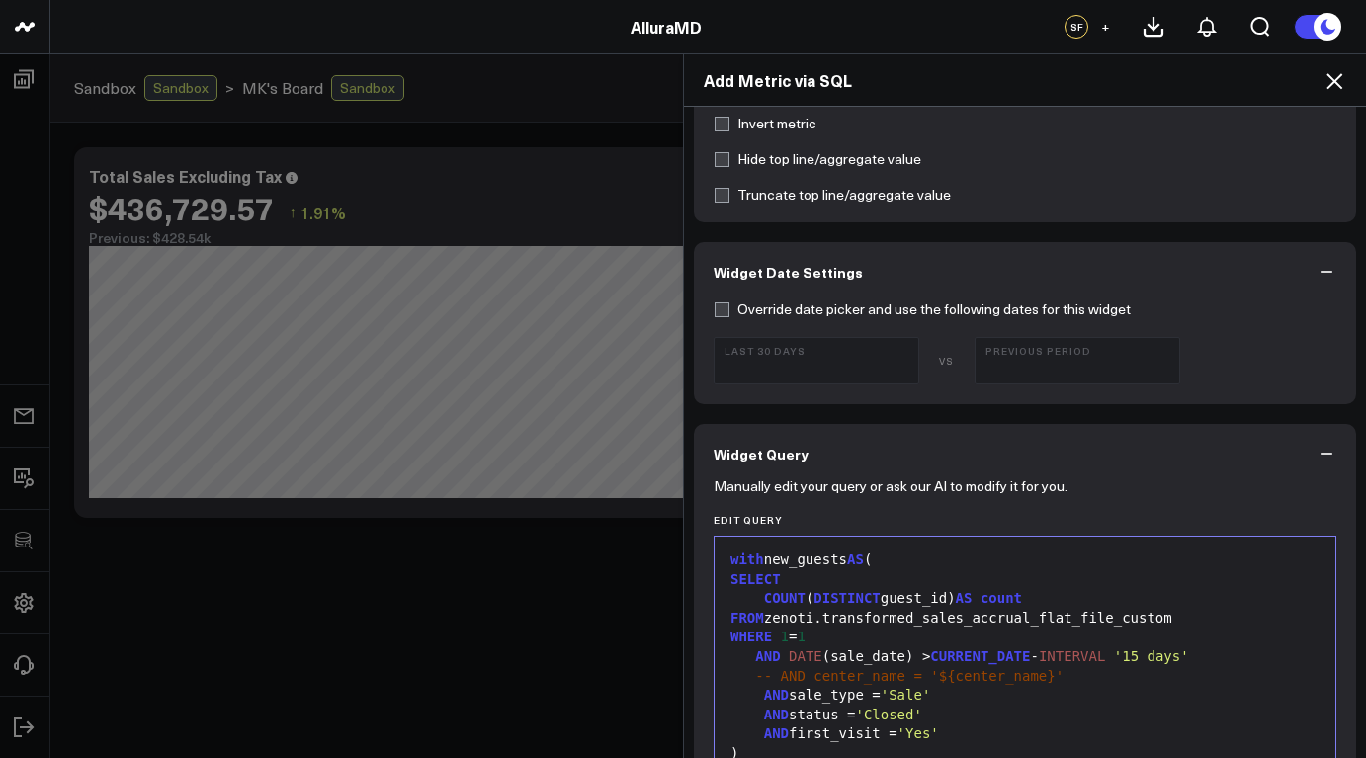
scroll to position [625, 0]
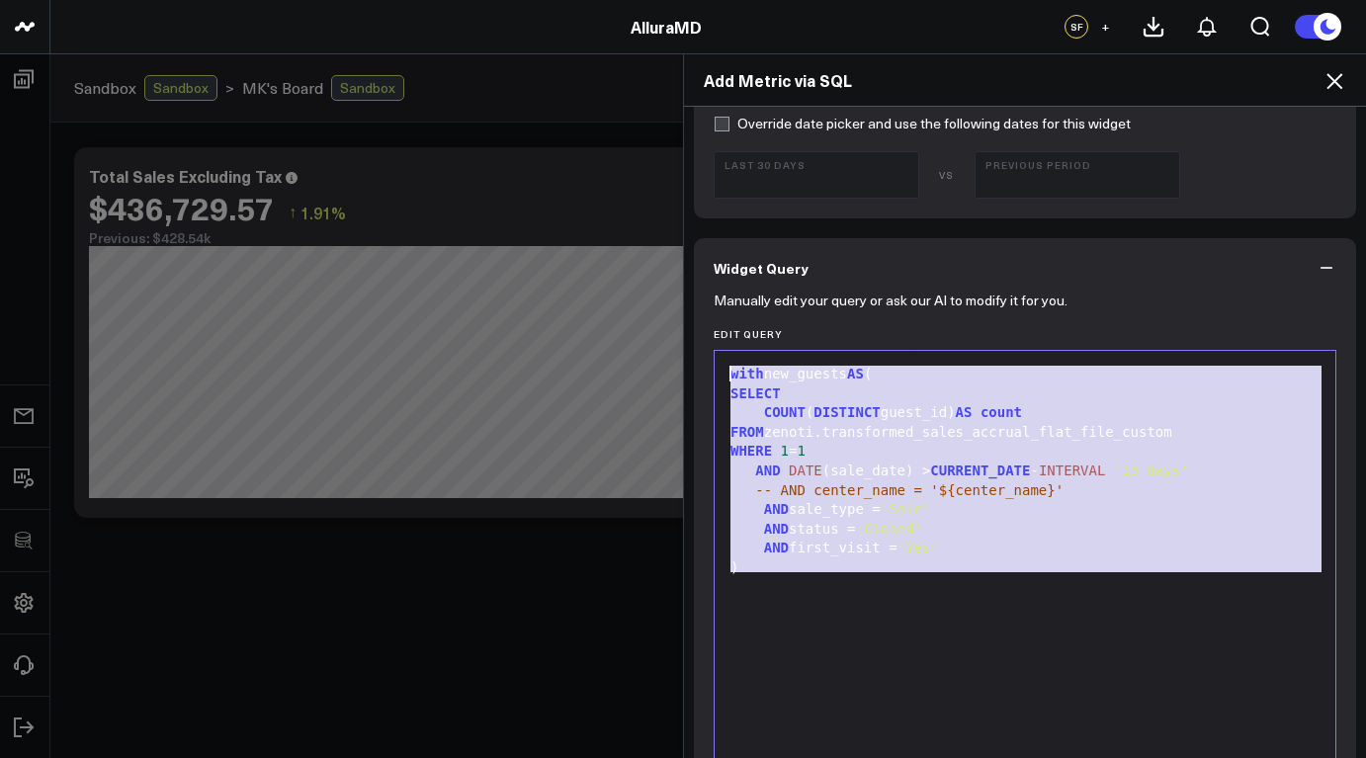
drag, startPoint x: 822, startPoint y: 579, endPoint x: 694, endPoint y: 382, distance: 235.3
click at [694, 382] on div "Manually edit your query or ask our AI to modify it for you. Edit Query 99 1 2 …" at bounding box center [1025, 754] width 662 height 912
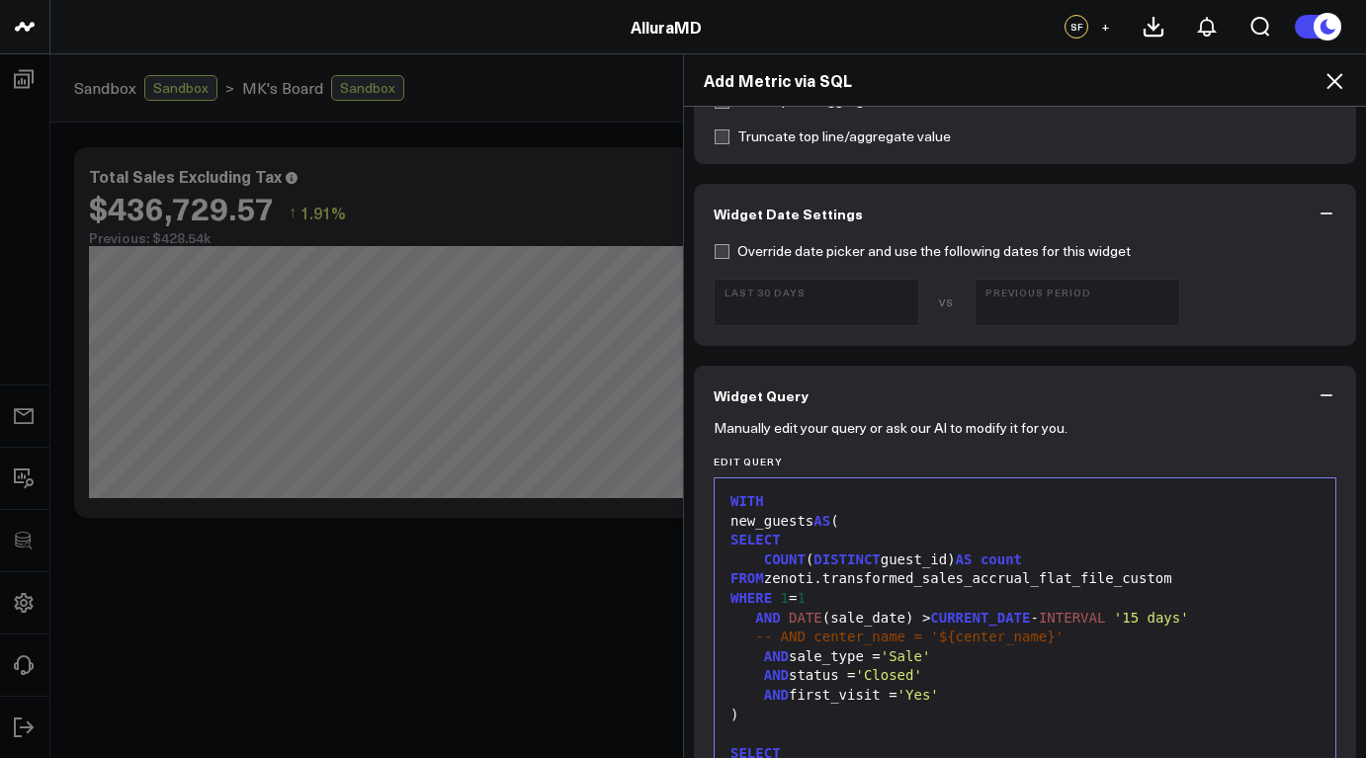
scroll to position [861, 0]
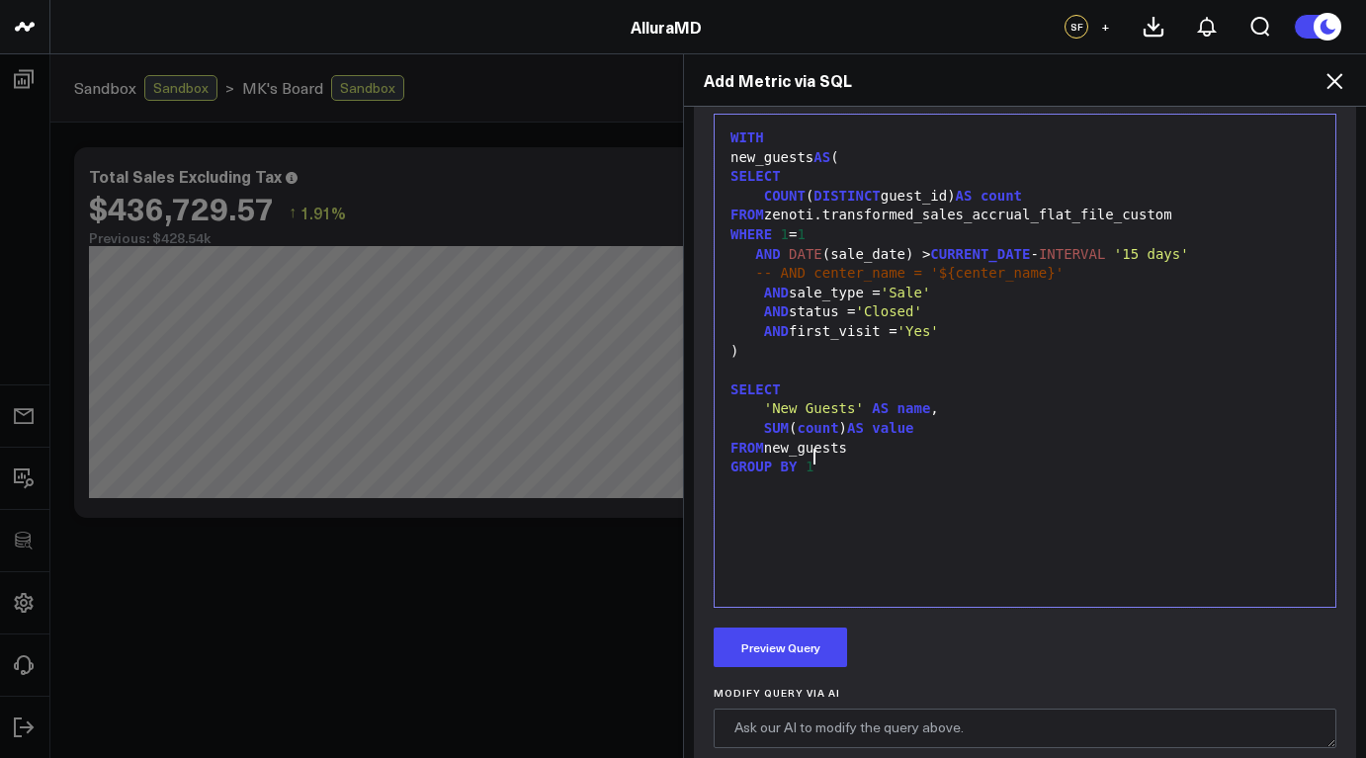
click at [726, 156] on div "new_guests AS (" at bounding box center [1025, 158] width 601 height 20
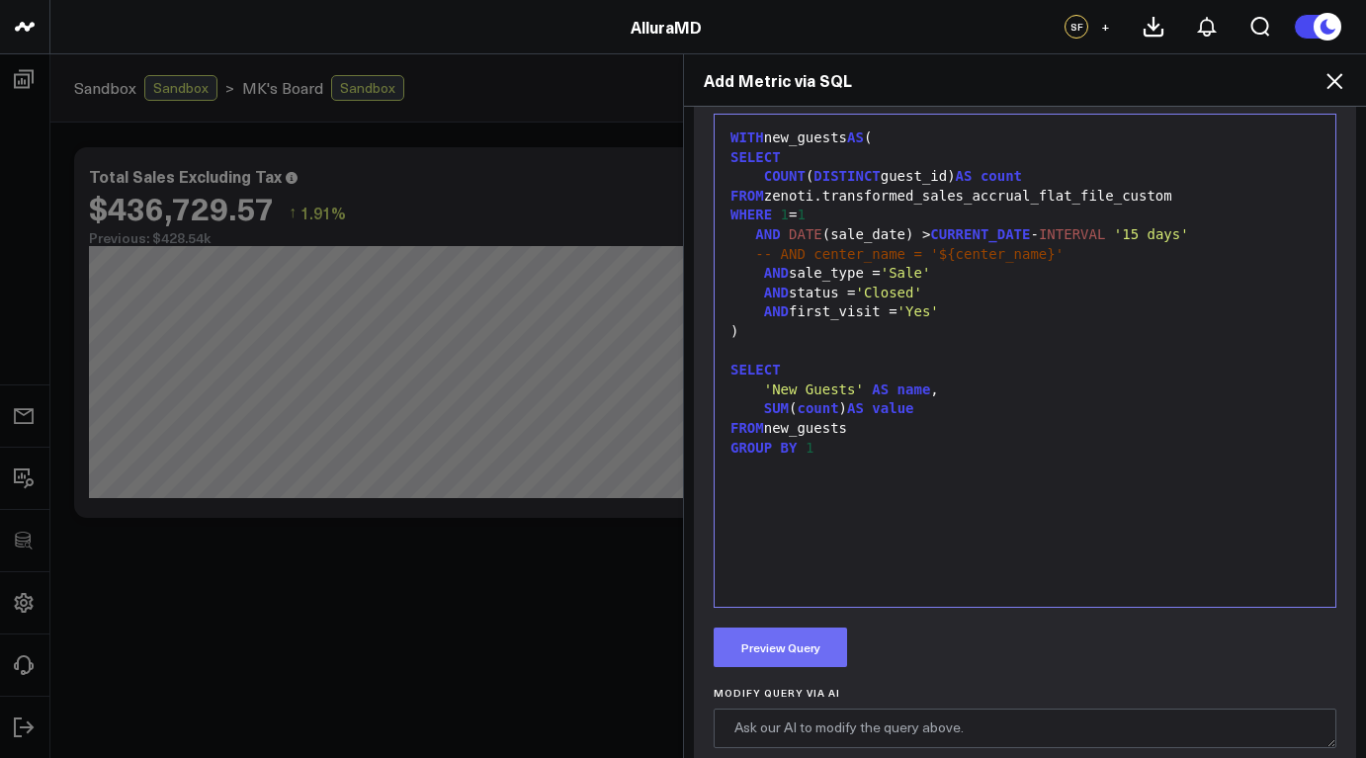
click at [788, 653] on button "Preview Query" at bounding box center [780, 648] width 133 height 40
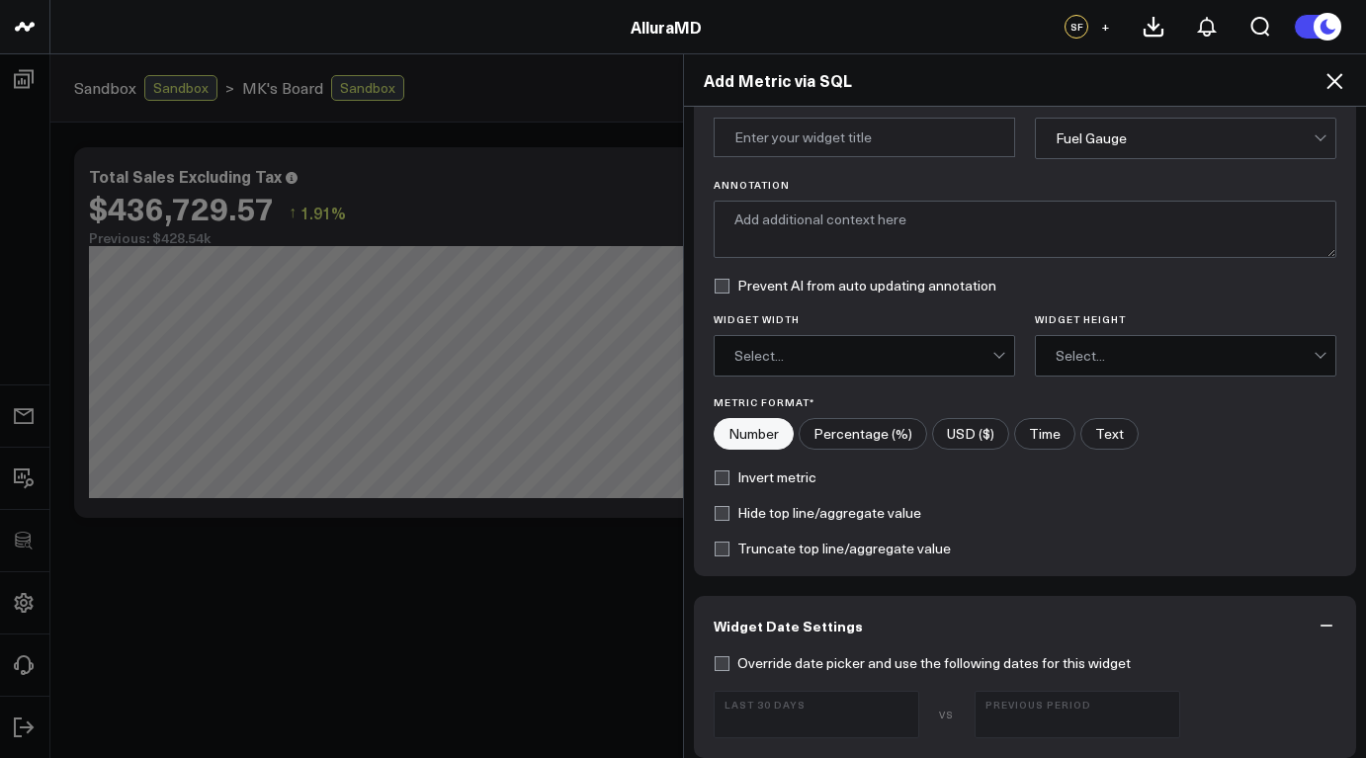
scroll to position [0, 0]
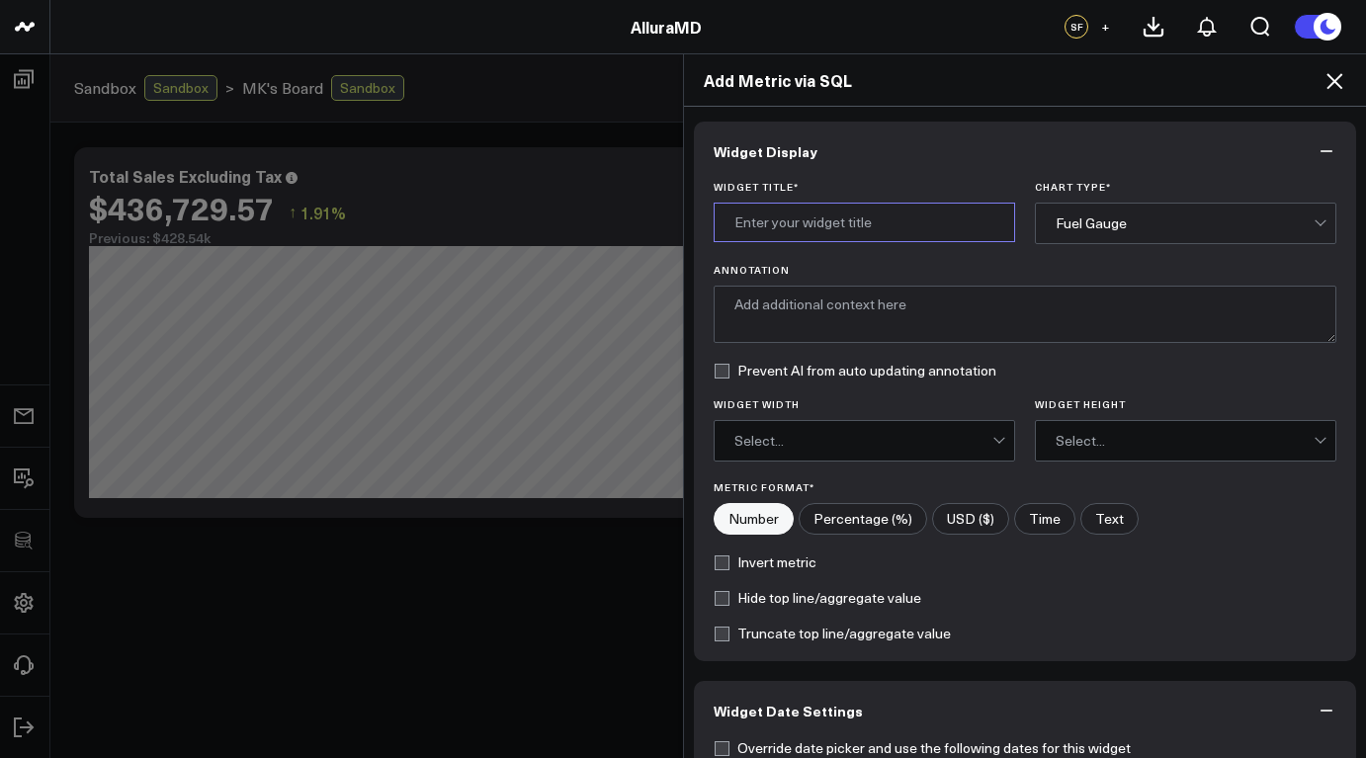
click at [798, 229] on input "Widget Title *" at bounding box center [865, 223] width 302 height 40
type input "New Guests"
click at [1127, 228] on div "Fuel Gauge" at bounding box center [1185, 224] width 258 height 16
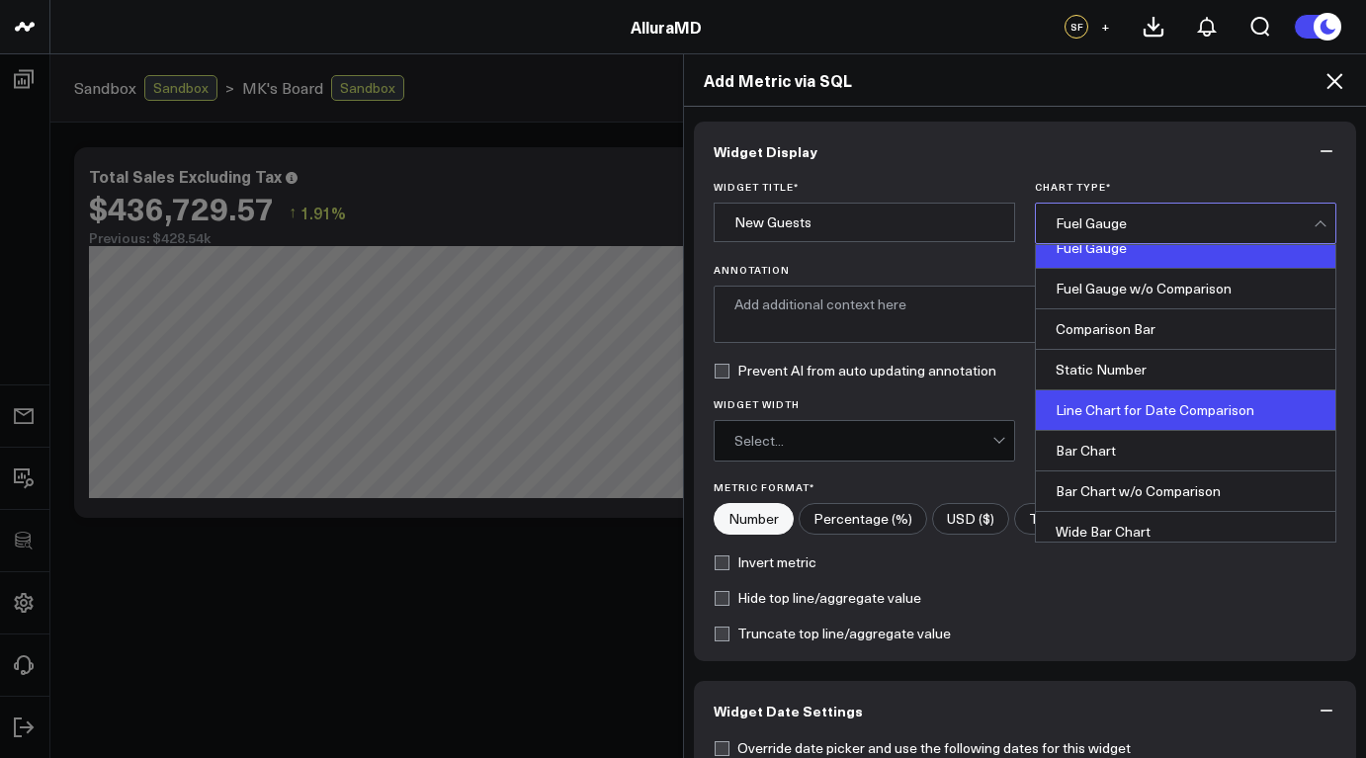
scroll to position [50, 0]
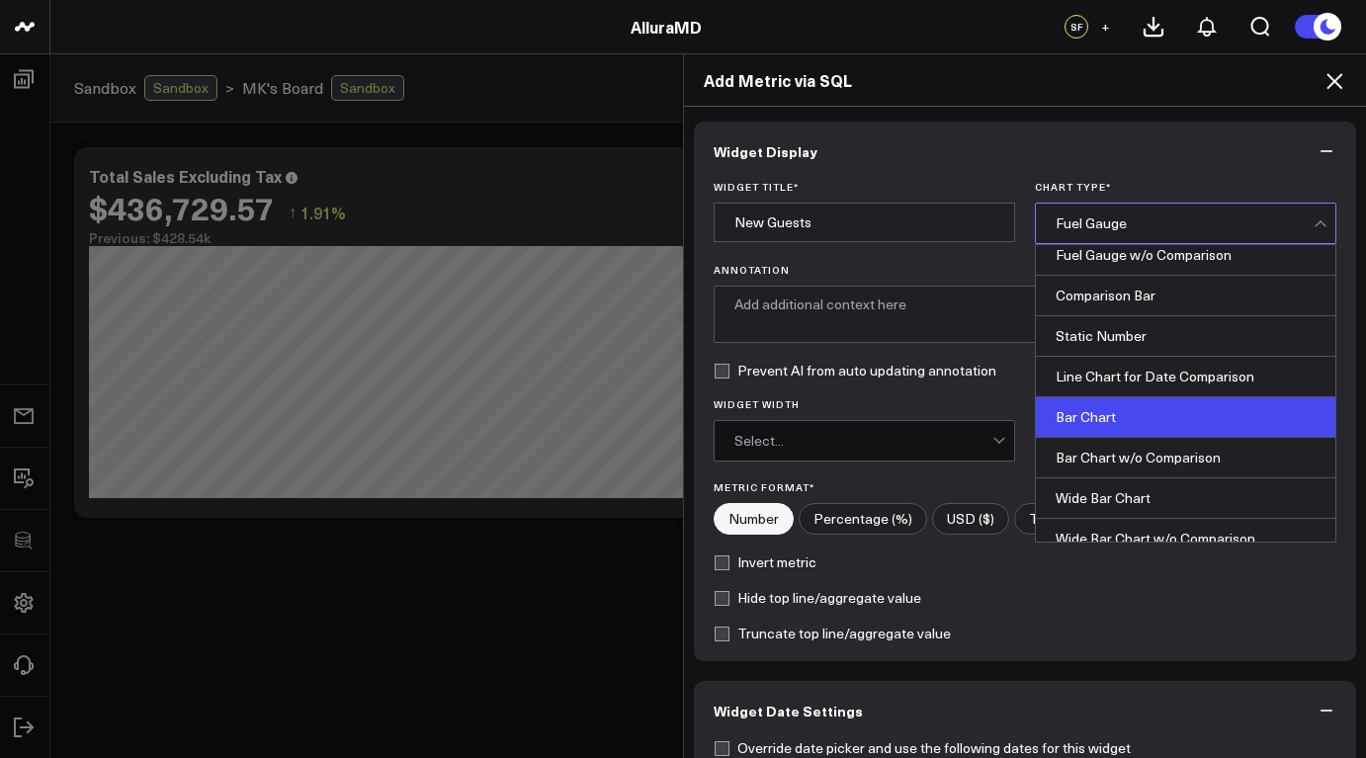
click at [1154, 417] on div "Bar Chart" at bounding box center [1186, 417] width 300 height 41
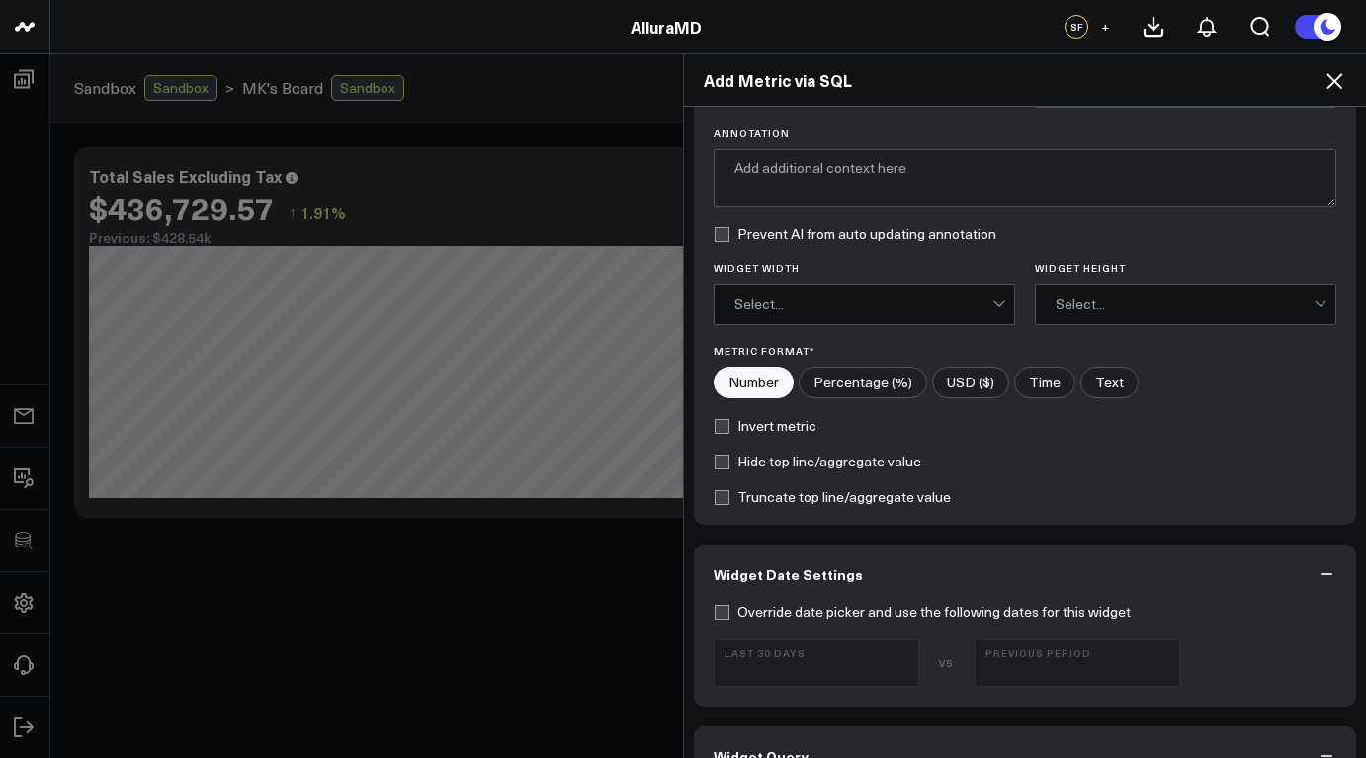
scroll to position [44, 0]
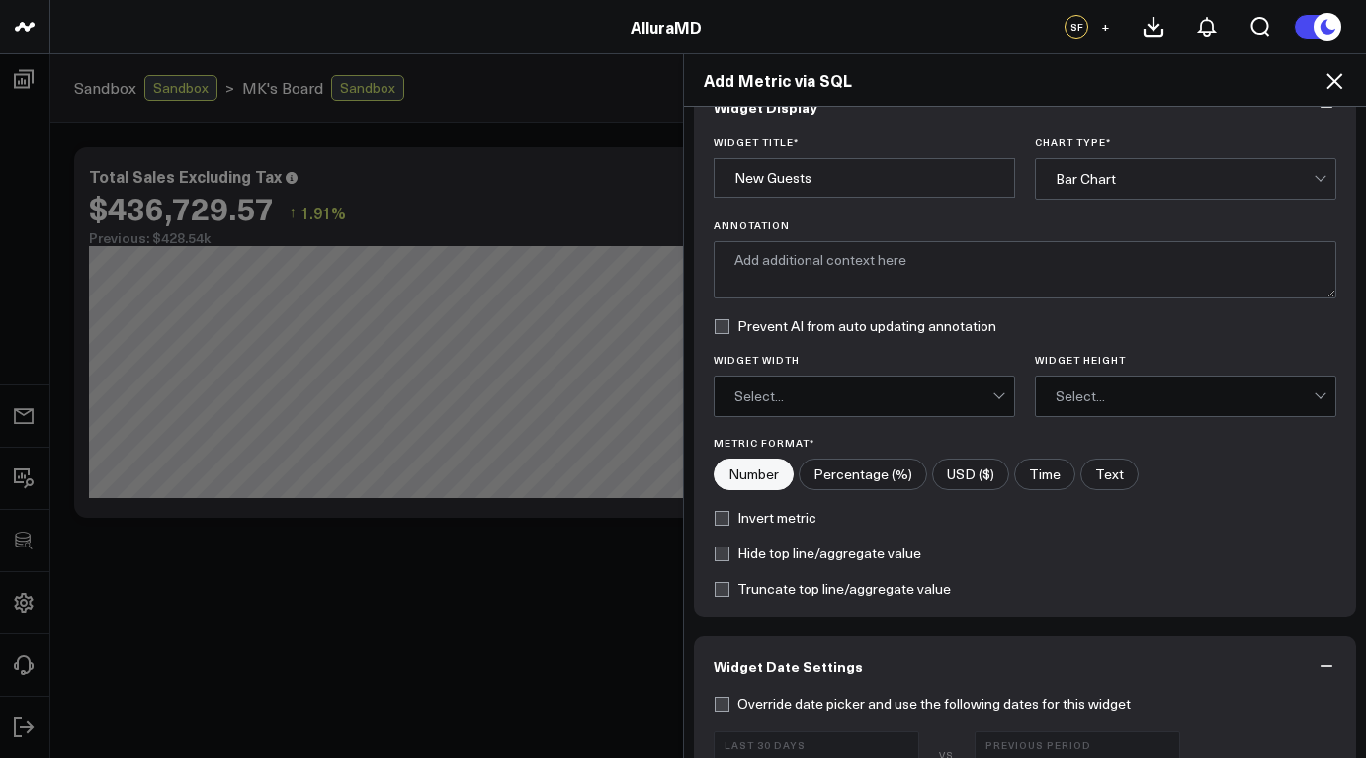
click at [809, 403] on div "Select..." at bounding box center [864, 397] width 258 height 16
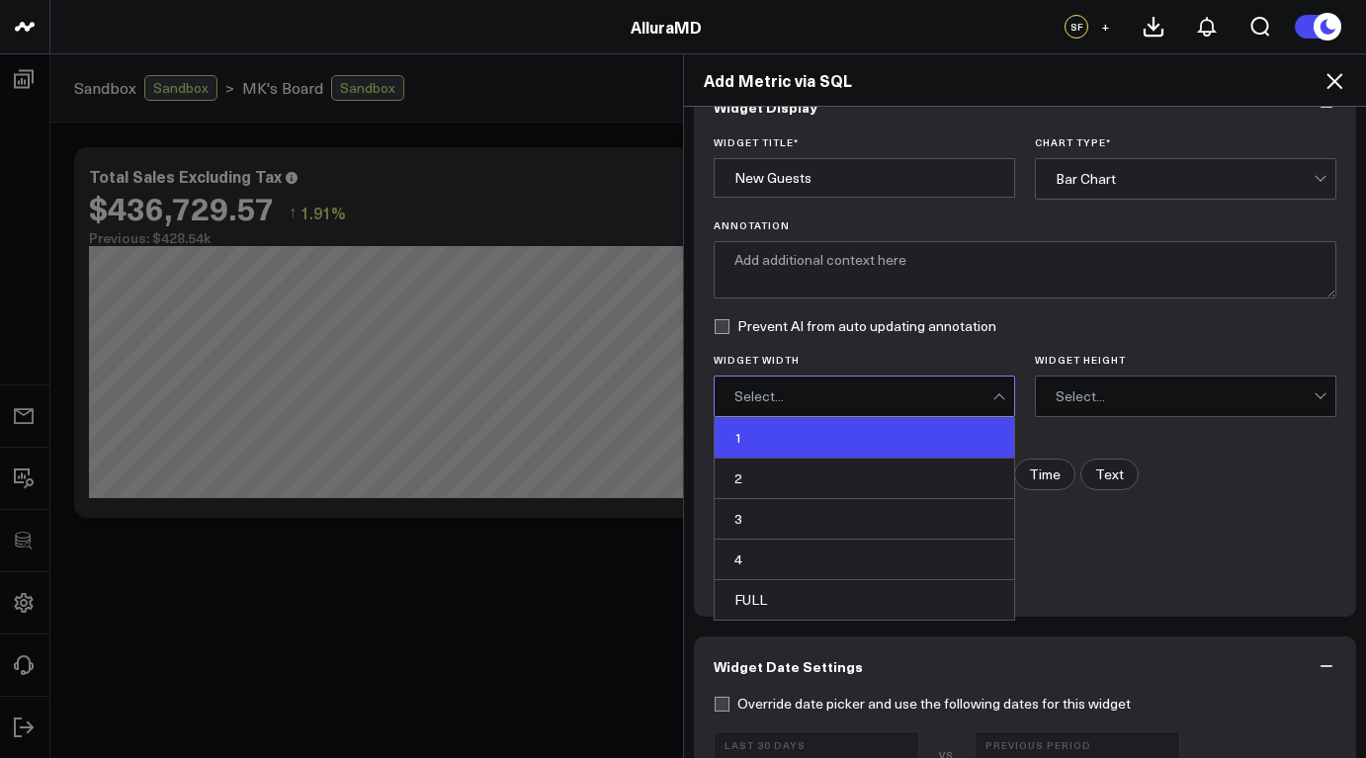
click at [807, 428] on div "1" at bounding box center [865, 438] width 300 height 41
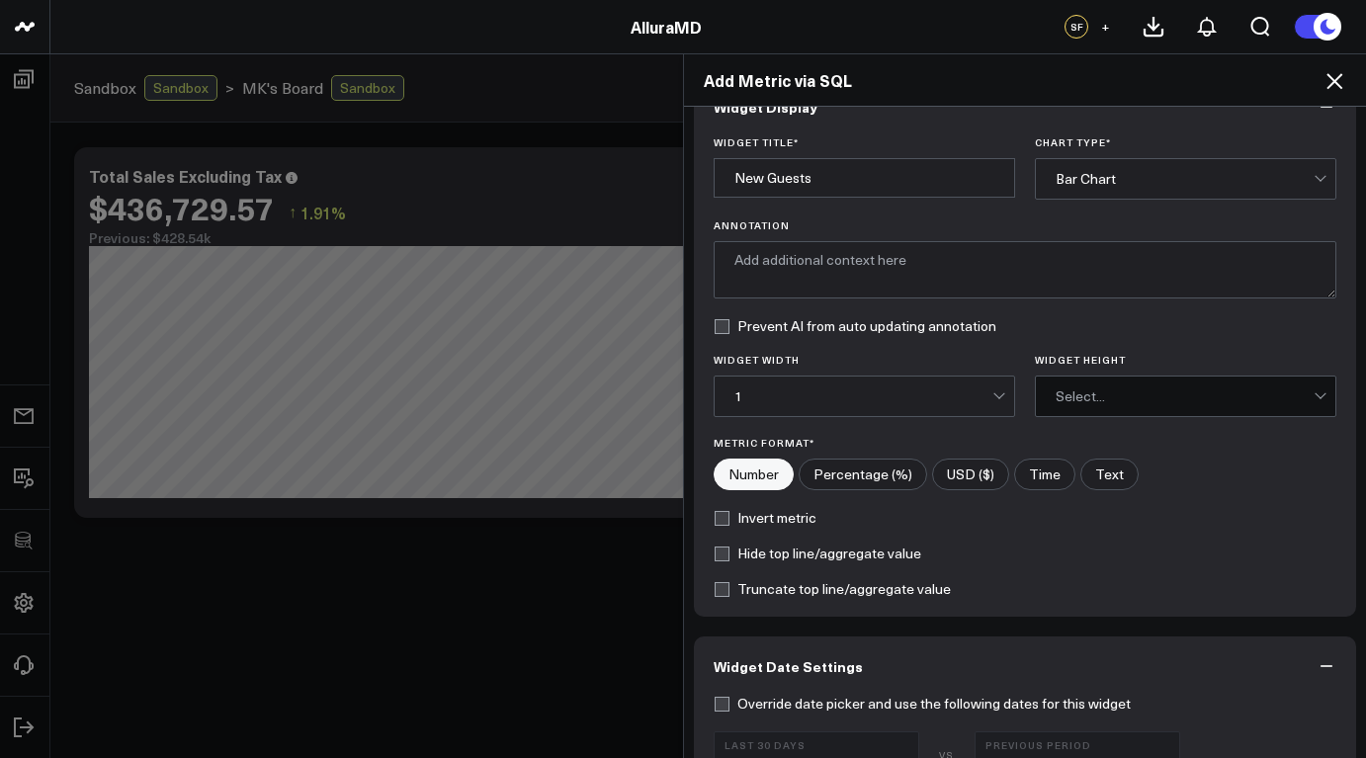
click at [1109, 397] on div "Select..." at bounding box center [1185, 397] width 258 height 16
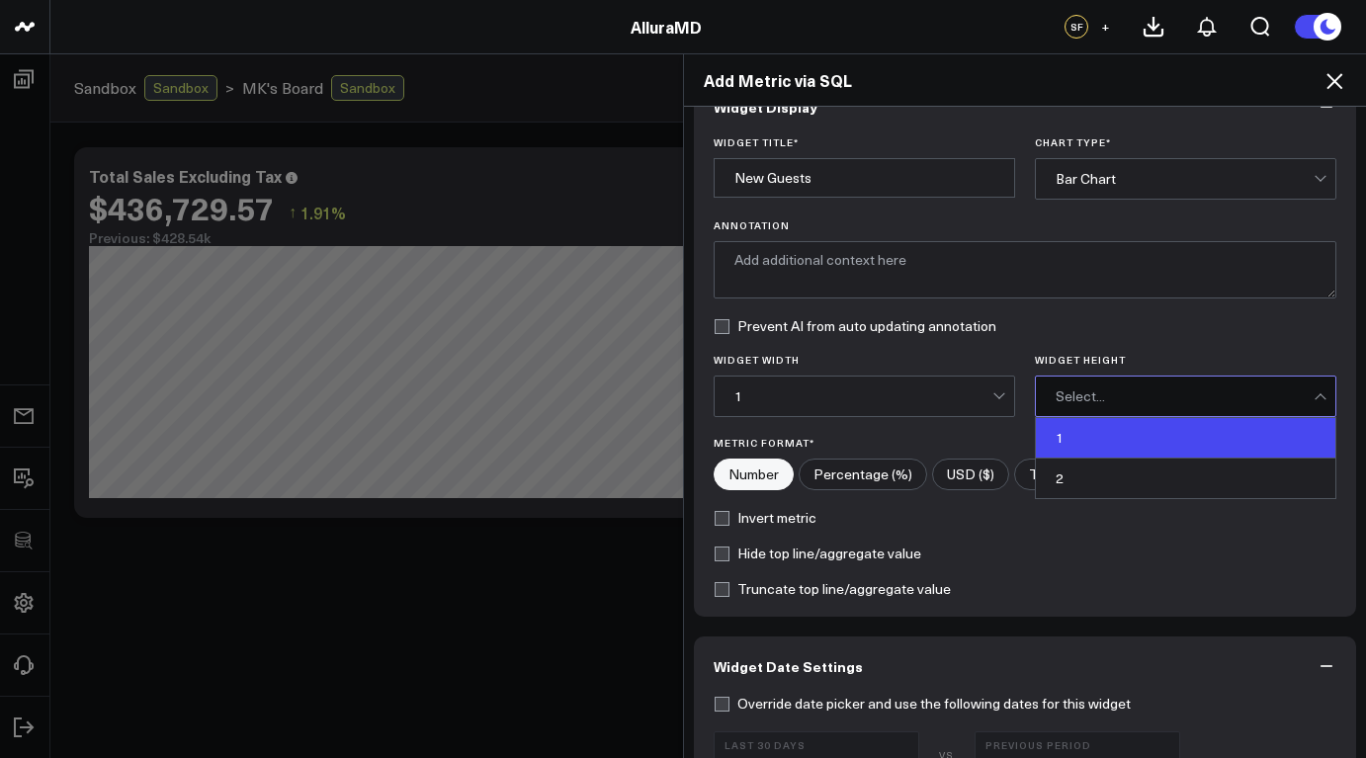
click at [1064, 439] on div "1" at bounding box center [1186, 438] width 300 height 41
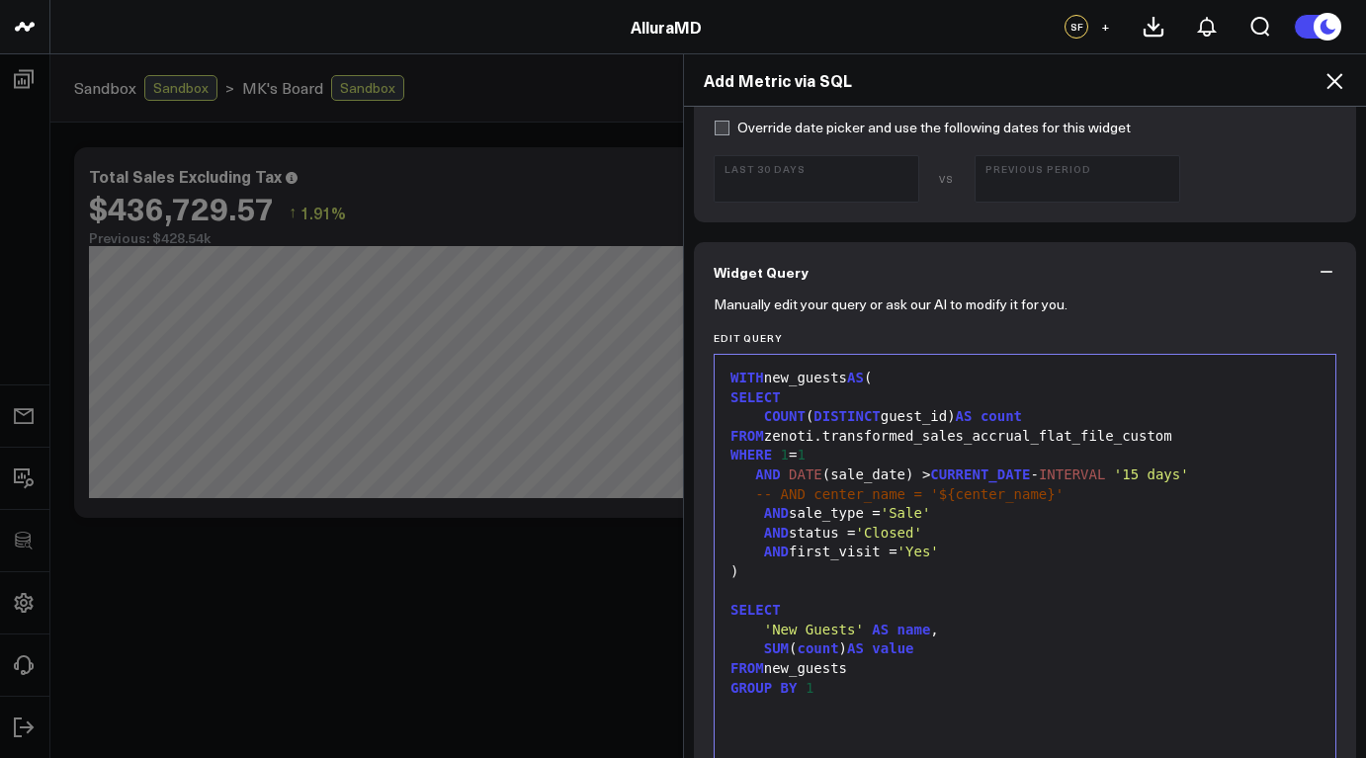
scroll to position [1205, 0]
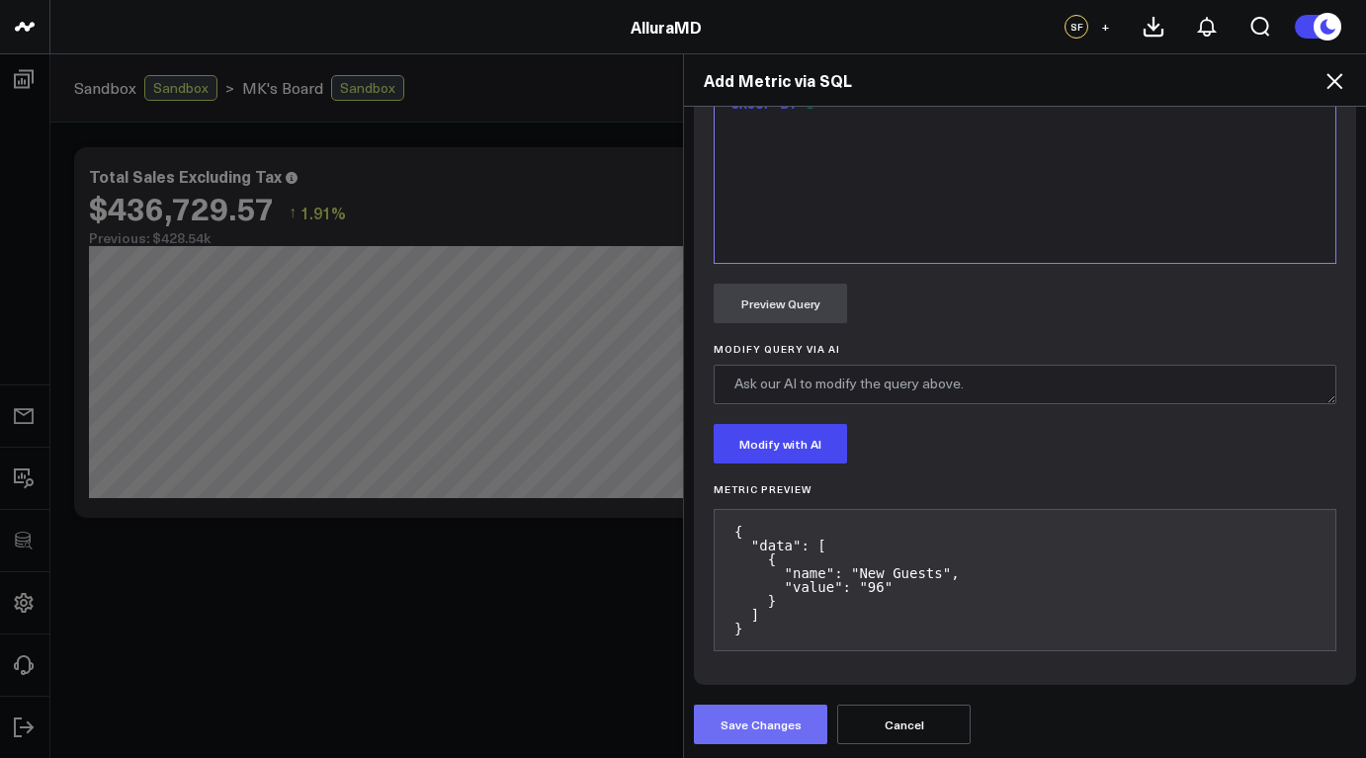
click at [763, 726] on button "Save Changes" at bounding box center [760, 725] width 133 height 40
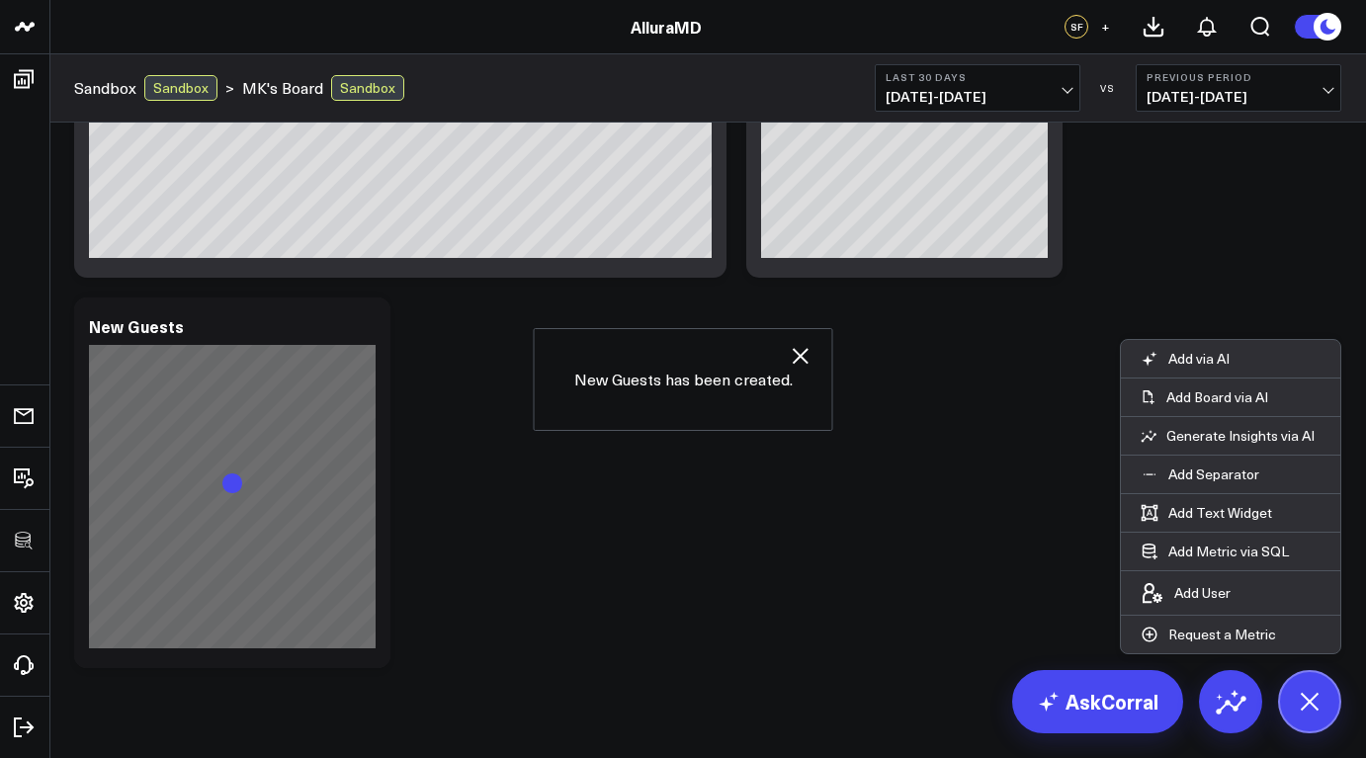
scroll to position [279, 0]
